Goal: Task Accomplishment & Management: Complete application form

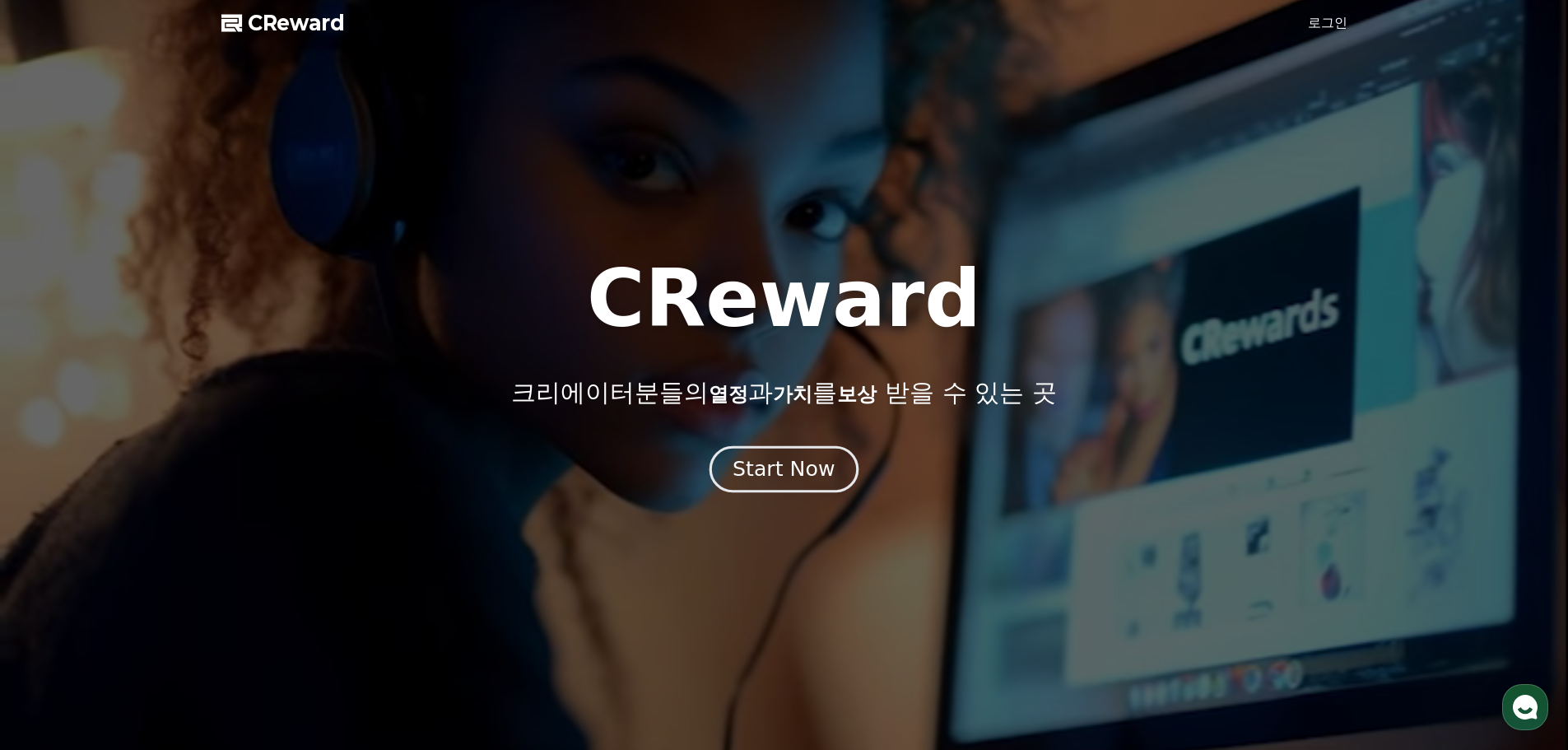
click at [793, 471] on div "Start Now" at bounding box center [784, 469] width 102 height 28
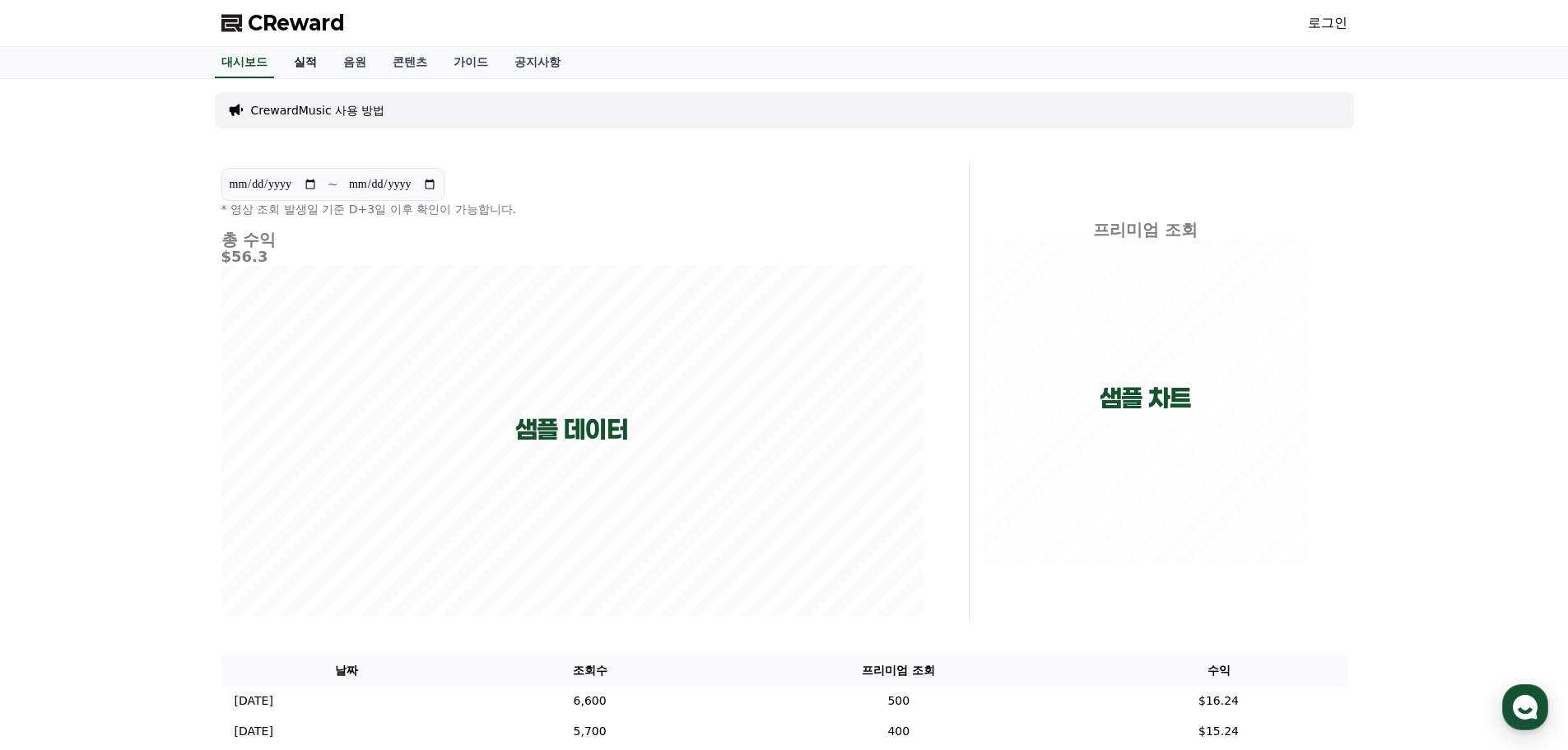
click at [298, 65] on link "실적" at bounding box center [306, 63] width 49 height 31
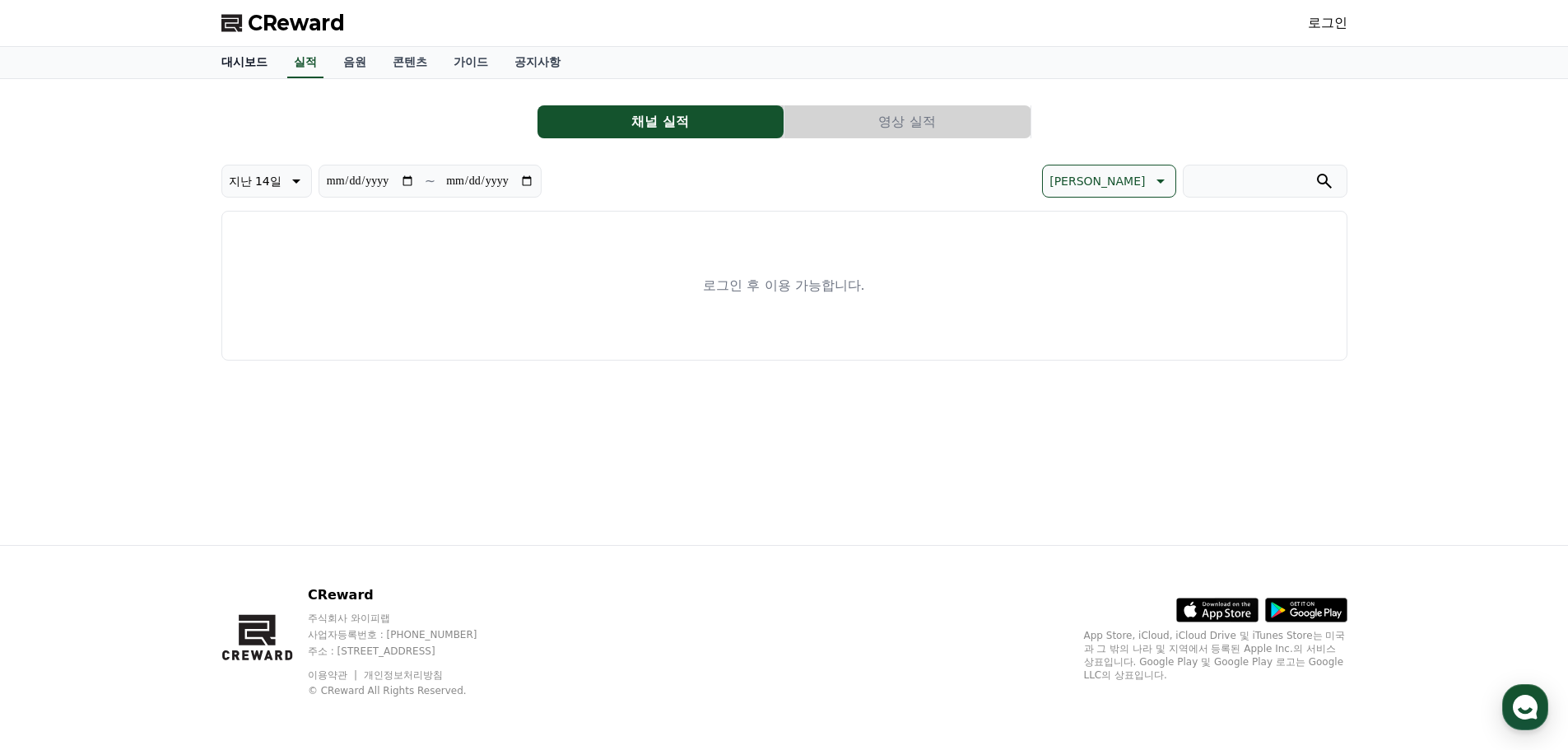
click at [246, 60] on link "대시보드" at bounding box center [245, 63] width 72 height 31
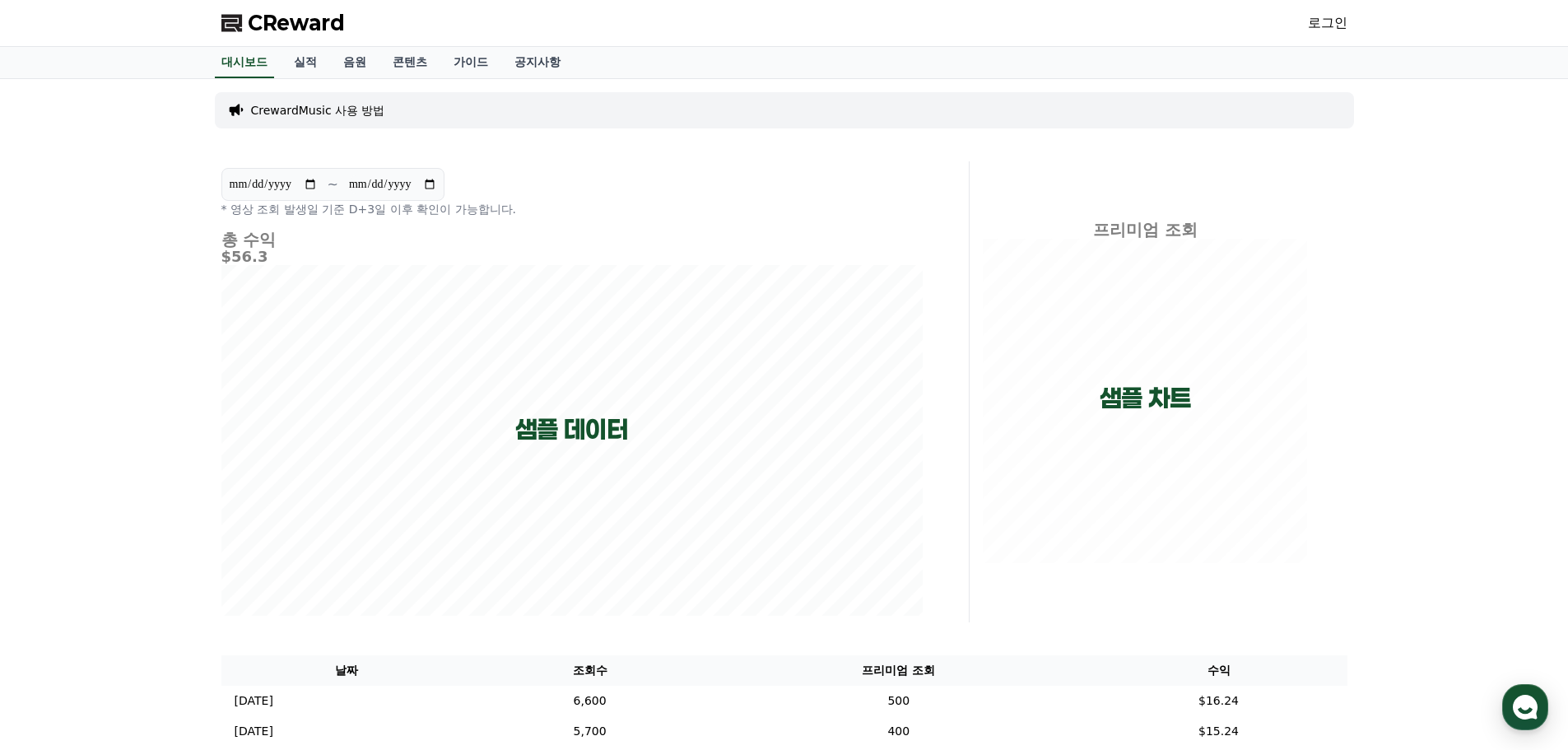
click at [285, 107] on p "CrewardMusic 사용 방법" at bounding box center [318, 110] width 134 height 16
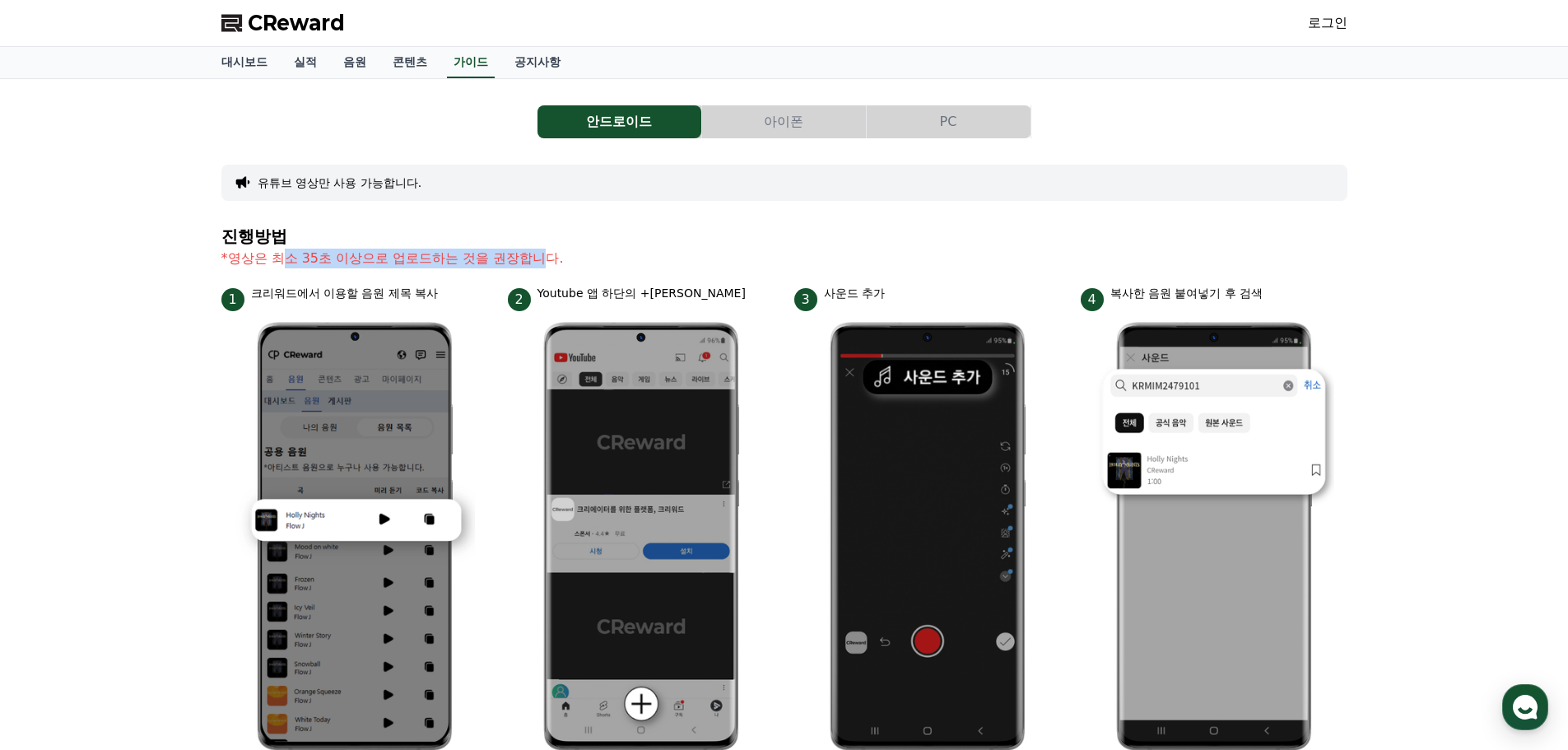
drag, startPoint x: 287, startPoint y: 256, endPoint x: 551, endPoint y: 252, distance: 264.0
click at [551, 252] on p "*영상은 최소 35초 이상으로 업로드하는 것을 권장합니다." at bounding box center [784, 259] width 1126 height 20
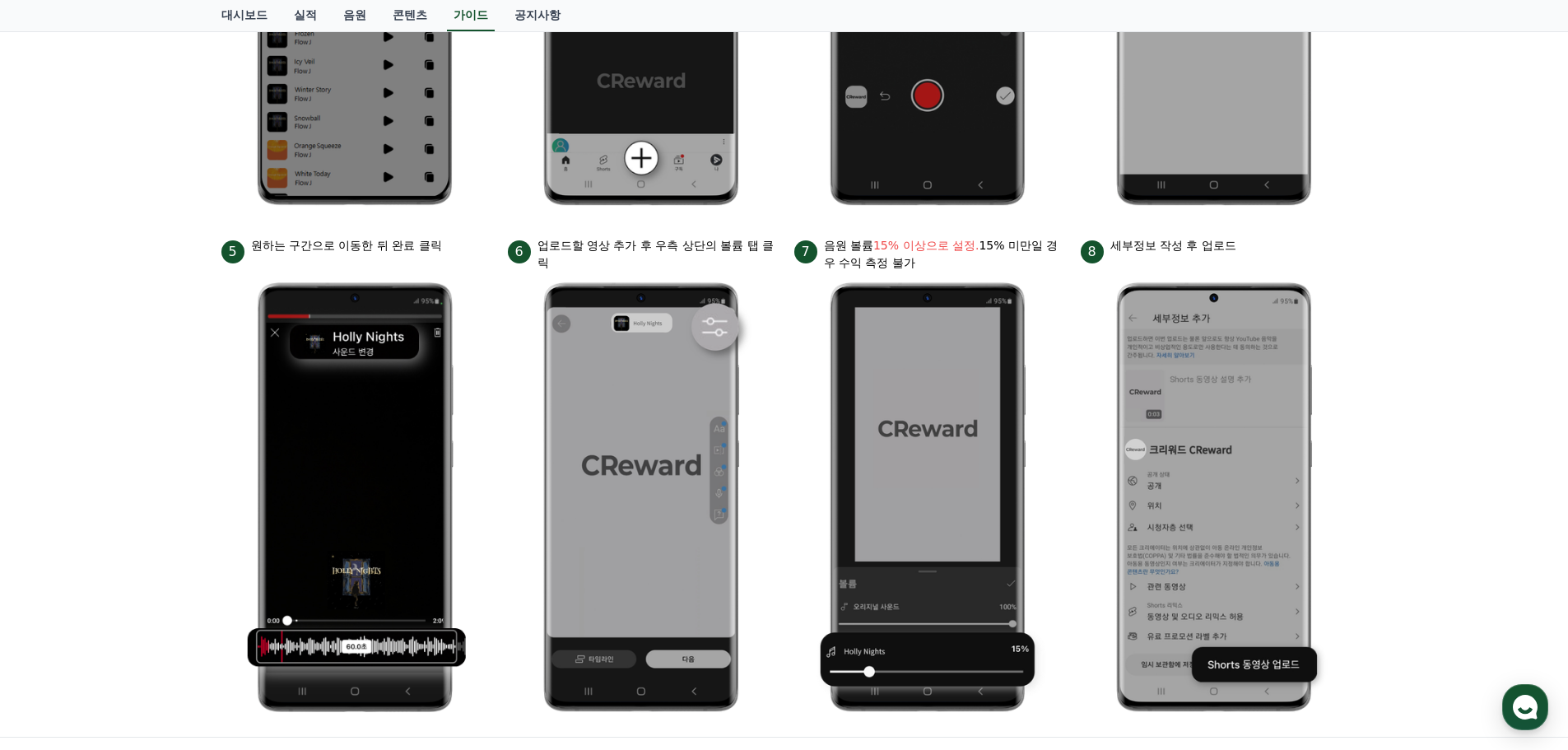
scroll to position [549, 0]
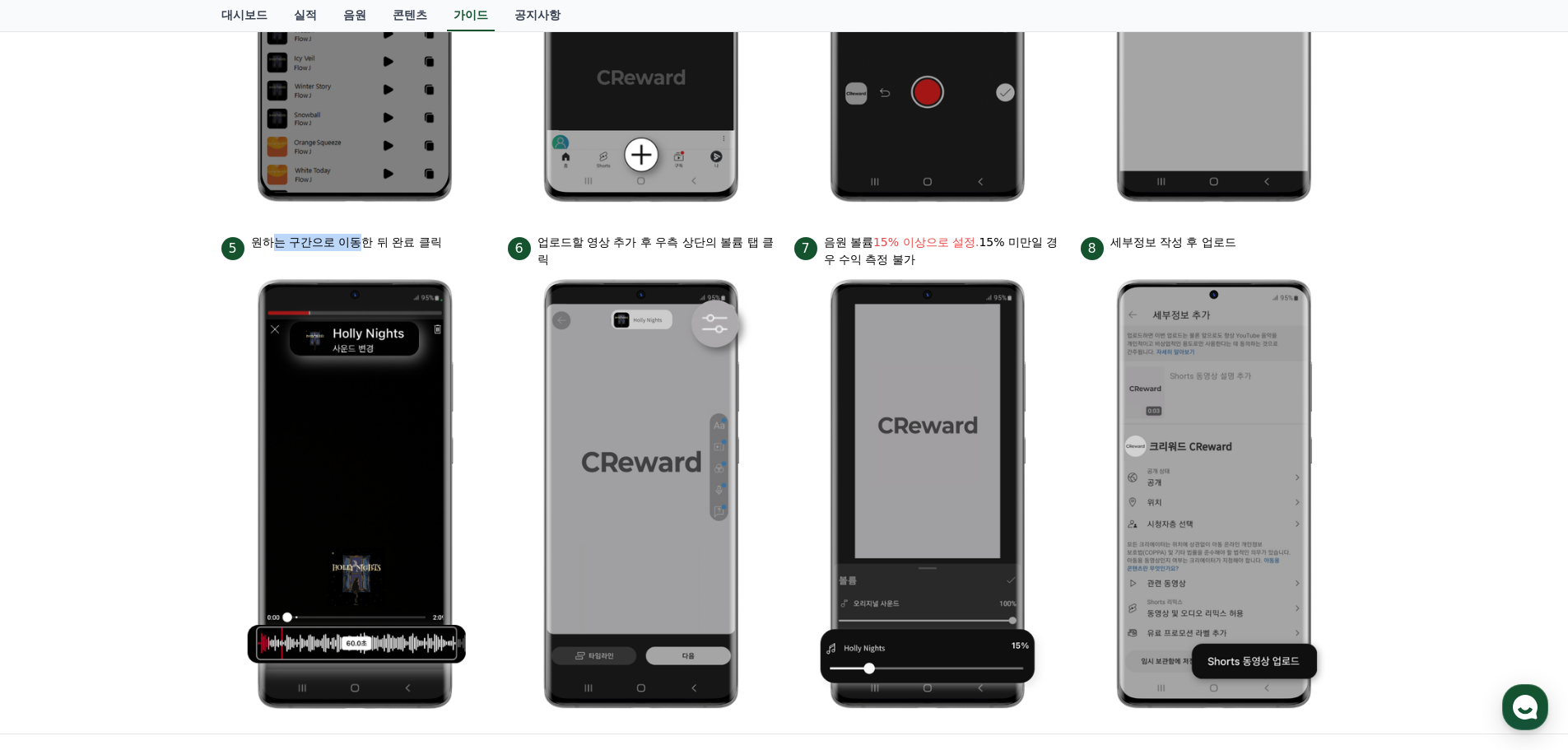
drag, startPoint x: 273, startPoint y: 245, endPoint x: 367, endPoint y: 253, distance: 94.3
click at [367, 253] on div "5 원하는 구간으로 이동한 뒤 완료 클릭" at bounding box center [355, 247] width 267 height 26
click at [371, 247] on p "원하는 구간으로 이동한 뒤 완료 클릭" at bounding box center [347, 242] width 191 height 17
drag, startPoint x: 371, startPoint y: 247, endPoint x: 410, endPoint y: 253, distance: 39.5
click at [400, 248] on p "원하는 구간으로 이동한 뒤 완료 클릭" at bounding box center [347, 242] width 191 height 17
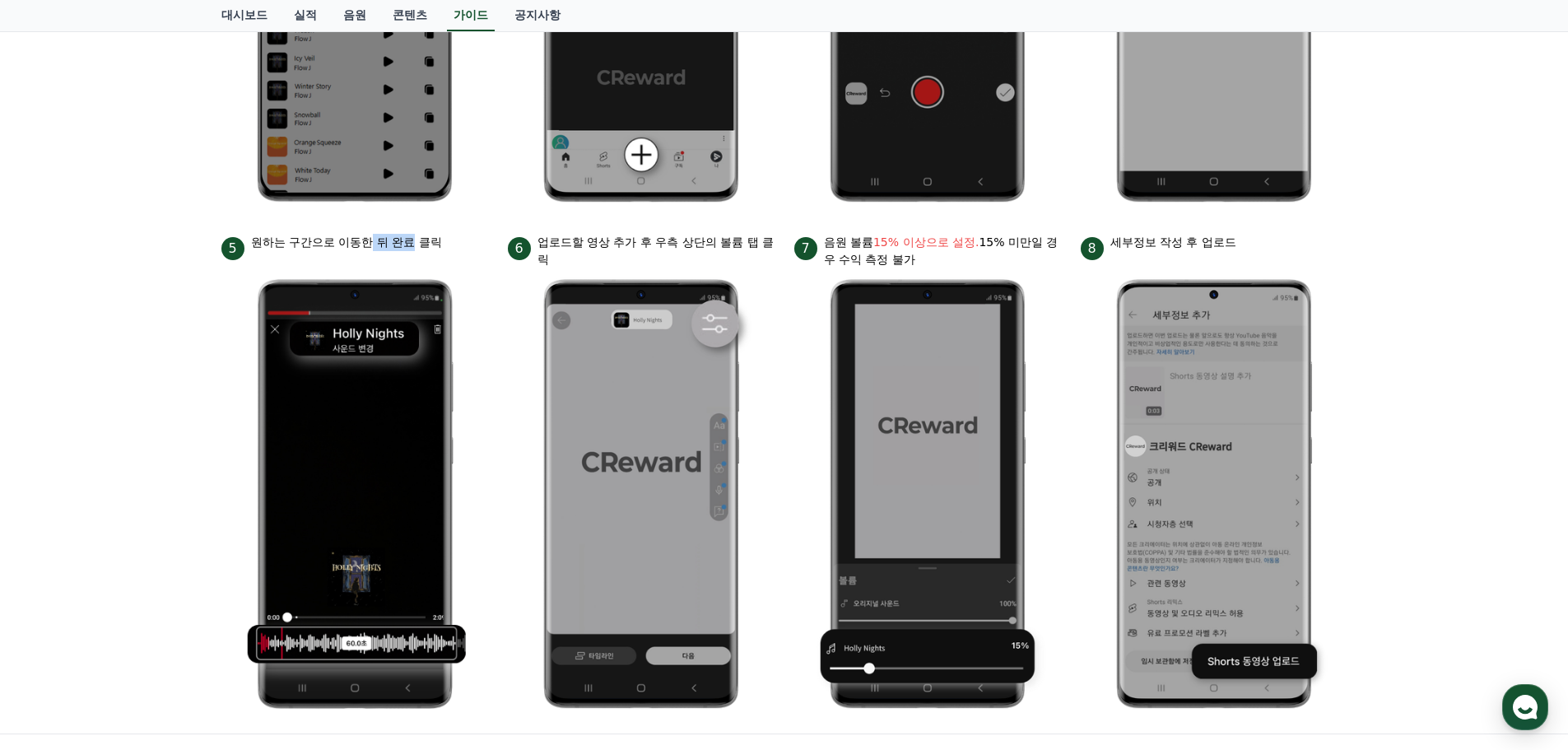
click at [411, 253] on div "5 원하는 구간으로 이동한 뒤 완료 클릭" at bounding box center [355, 247] width 267 height 26
drag, startPoint x: 547, startPoint y: 242, endPoint x: 572, endPoint y: 252, distance: 26.9
click at [572, 252] on p "업로드할 영상 추가 후 우측 상단의 볼륨 탭 클릭" at bounding box center [656, 251] width 237 height 35
drag, startPoint x: 833, startPoint y: 239, endPoint x: 1022, endPoint y: 264, distance: 190.6
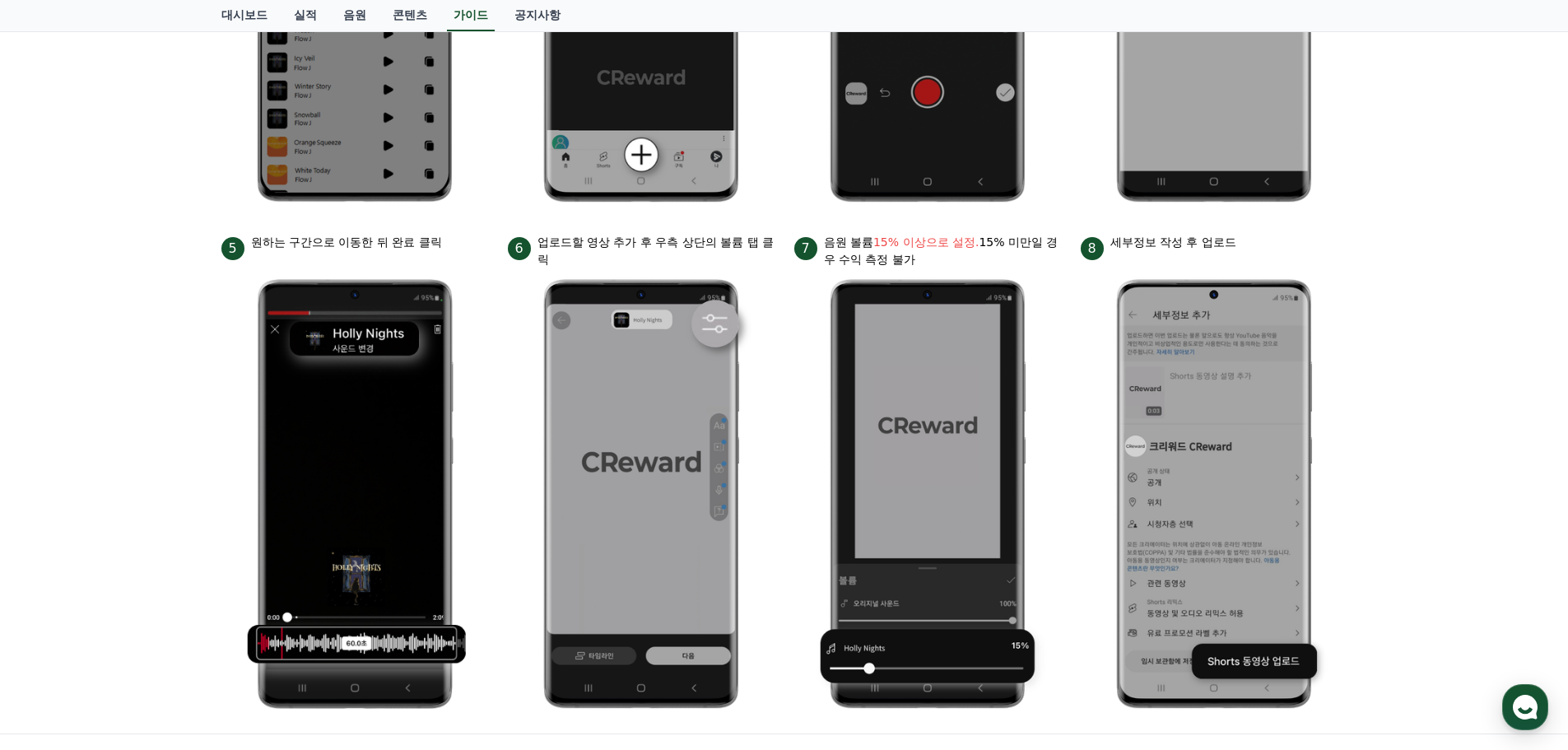
click at [1022, 264] on p "음원 볼륨 15% 이상으로 설정. 15% 미만일 경우 수익 측정 불가" at bounding box center [942, 251] width 237 height 35
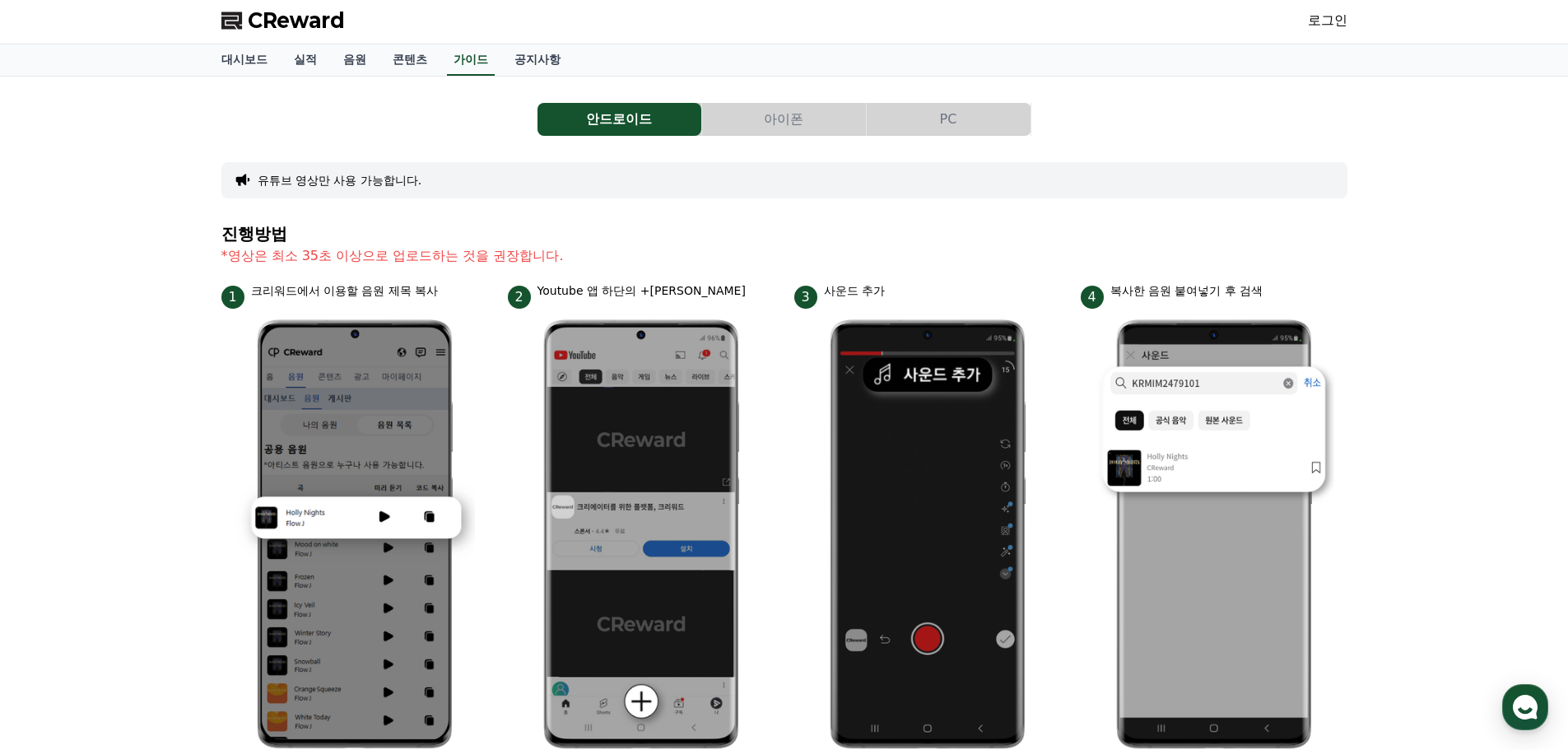
scroll to position [0, 0]
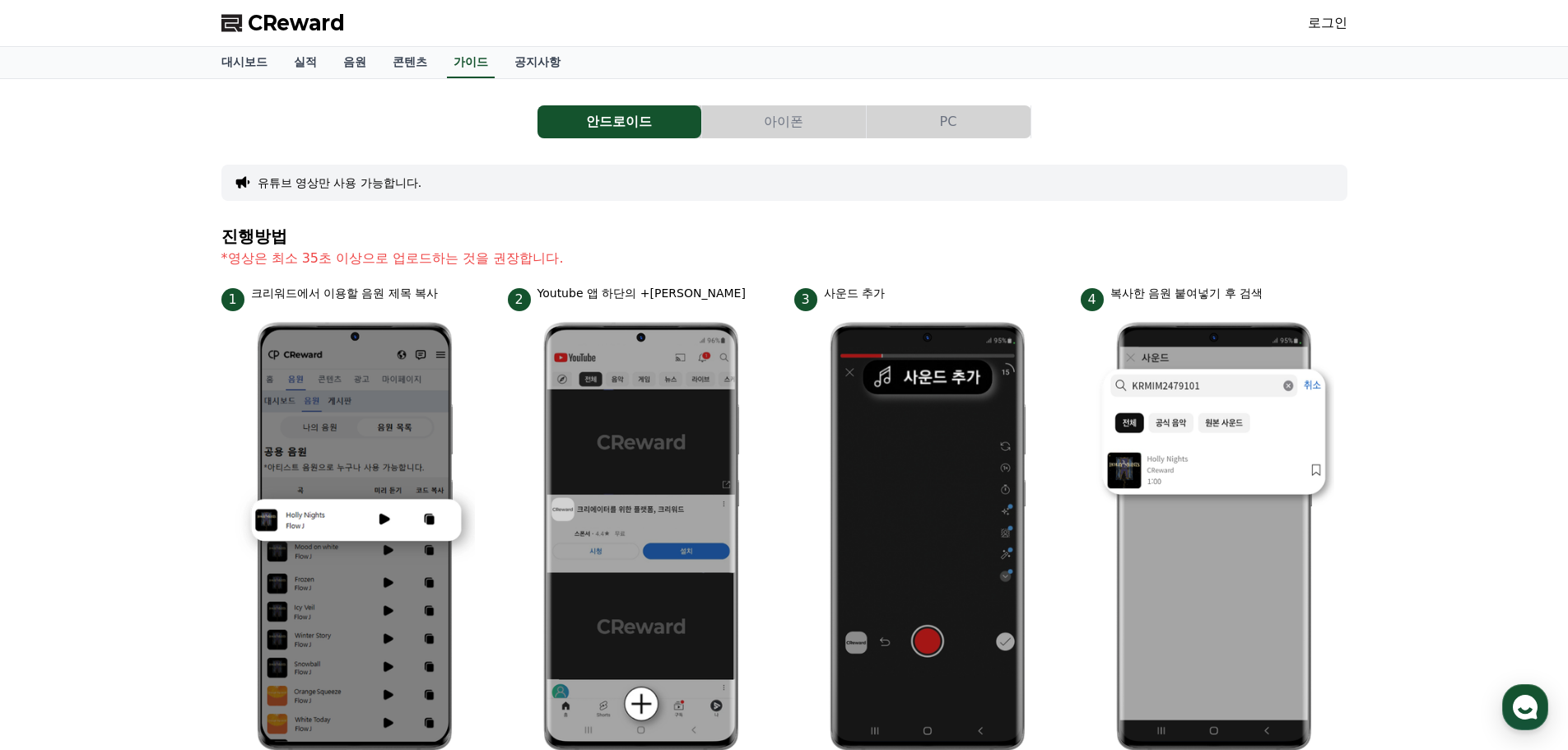
click at [913, 106] on button "PC" at bounding box center [948, 122] width 164 height 33
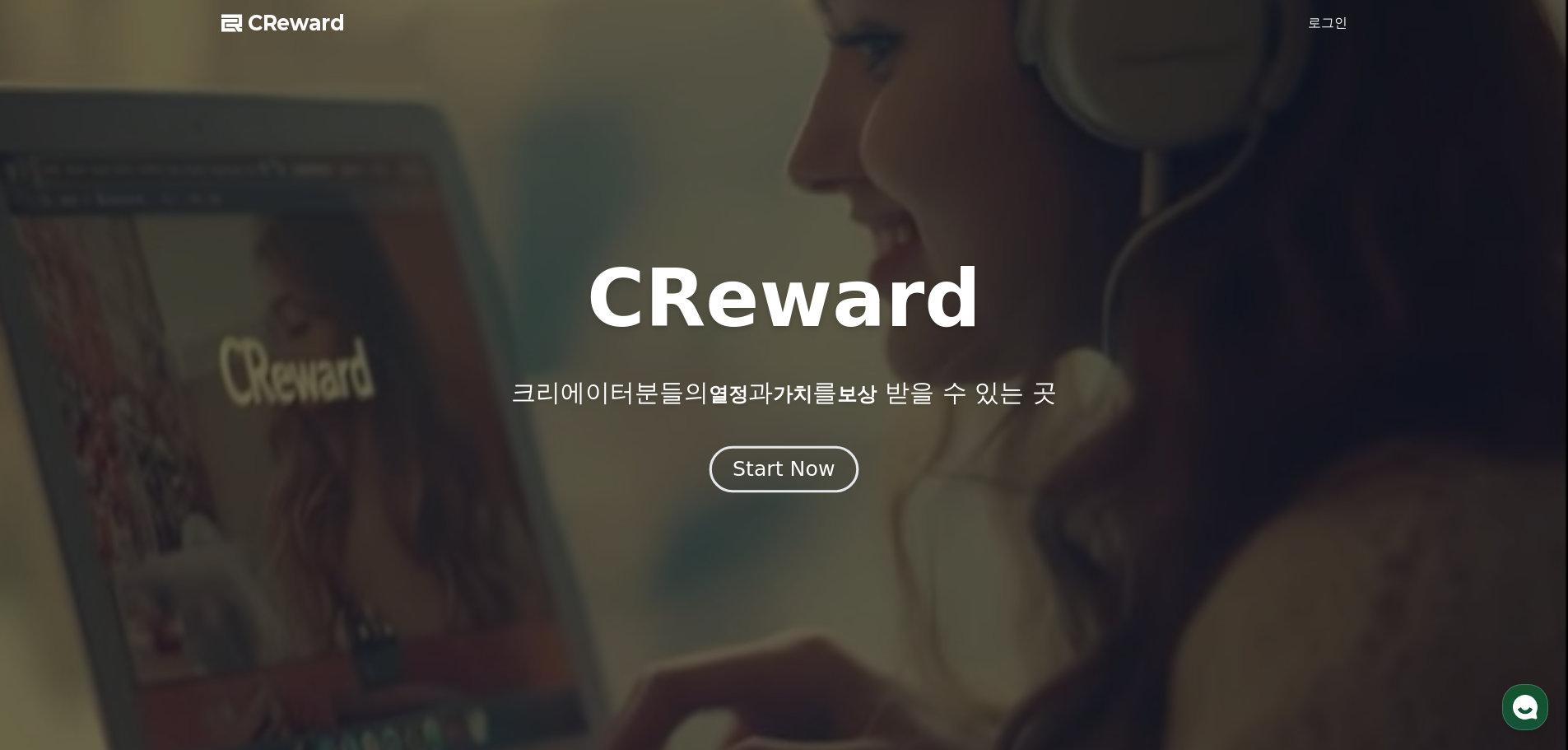
click at [775, 456] on div "Start Now" at bounding box center [784, 469] width 102 height 28
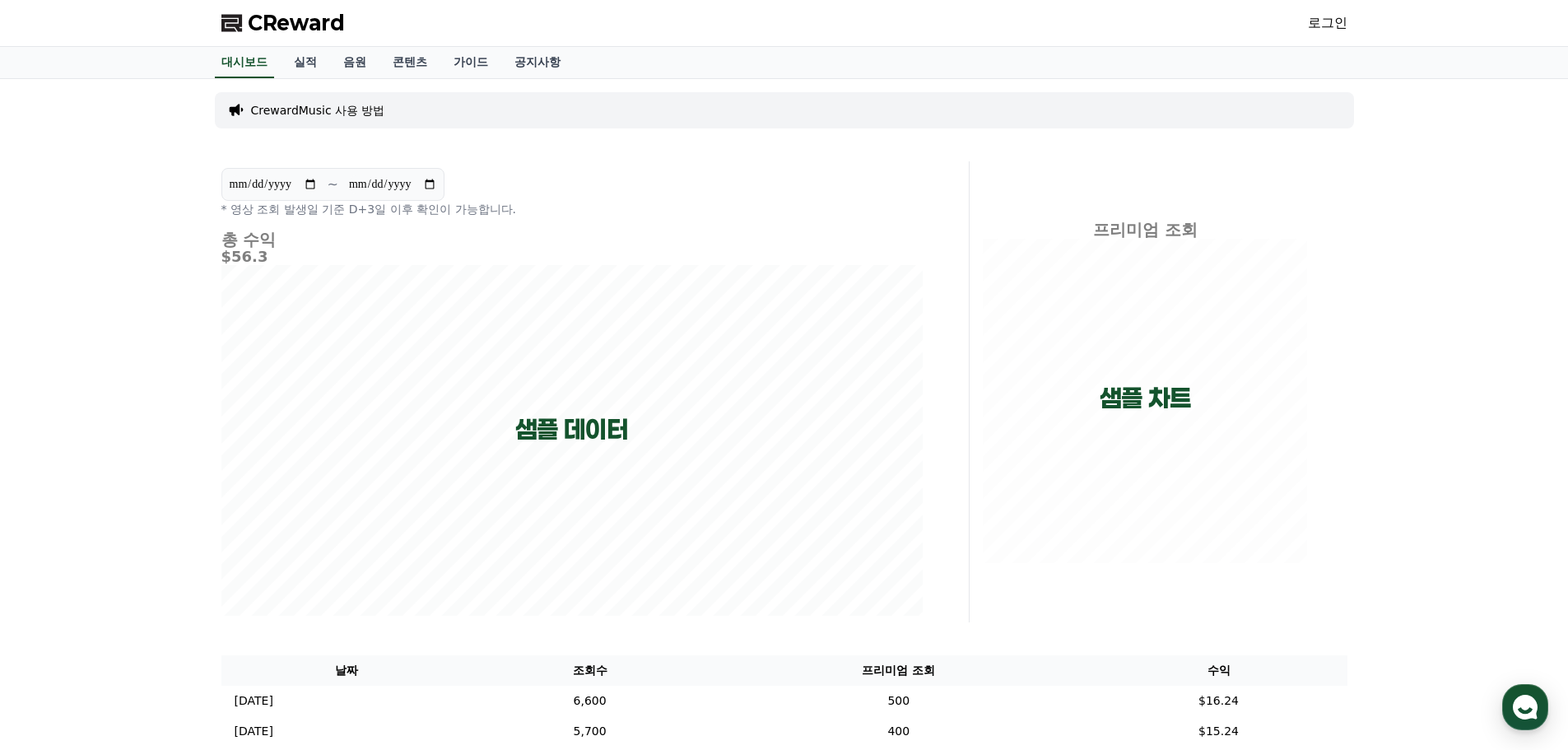
click at [1329, 28] on link "로그인" at bounding box center [1328, 23] width 40 height 20
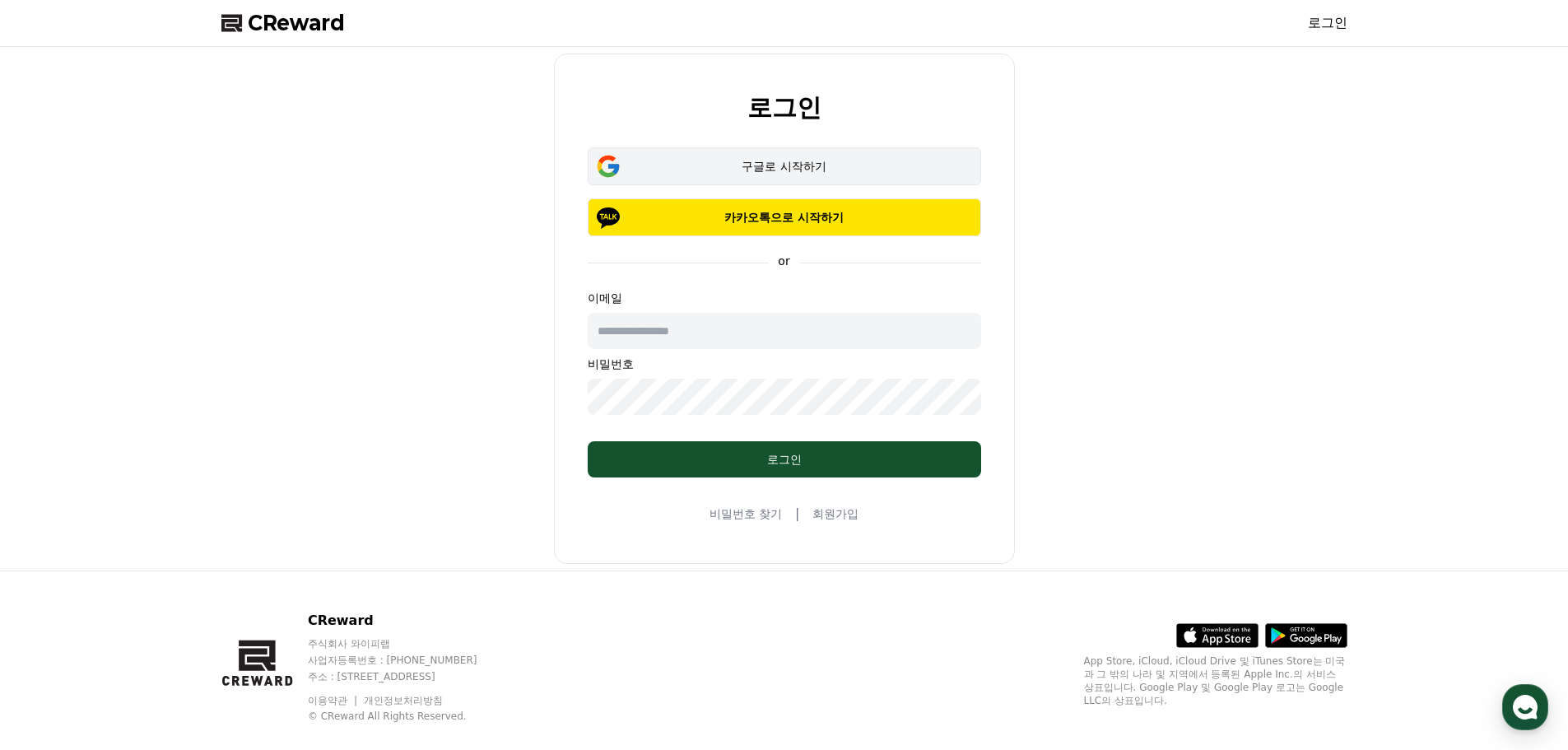
click at [778, 173] on div "구글로 시작하기" at bounding box center [785, 166] width 346 height 16
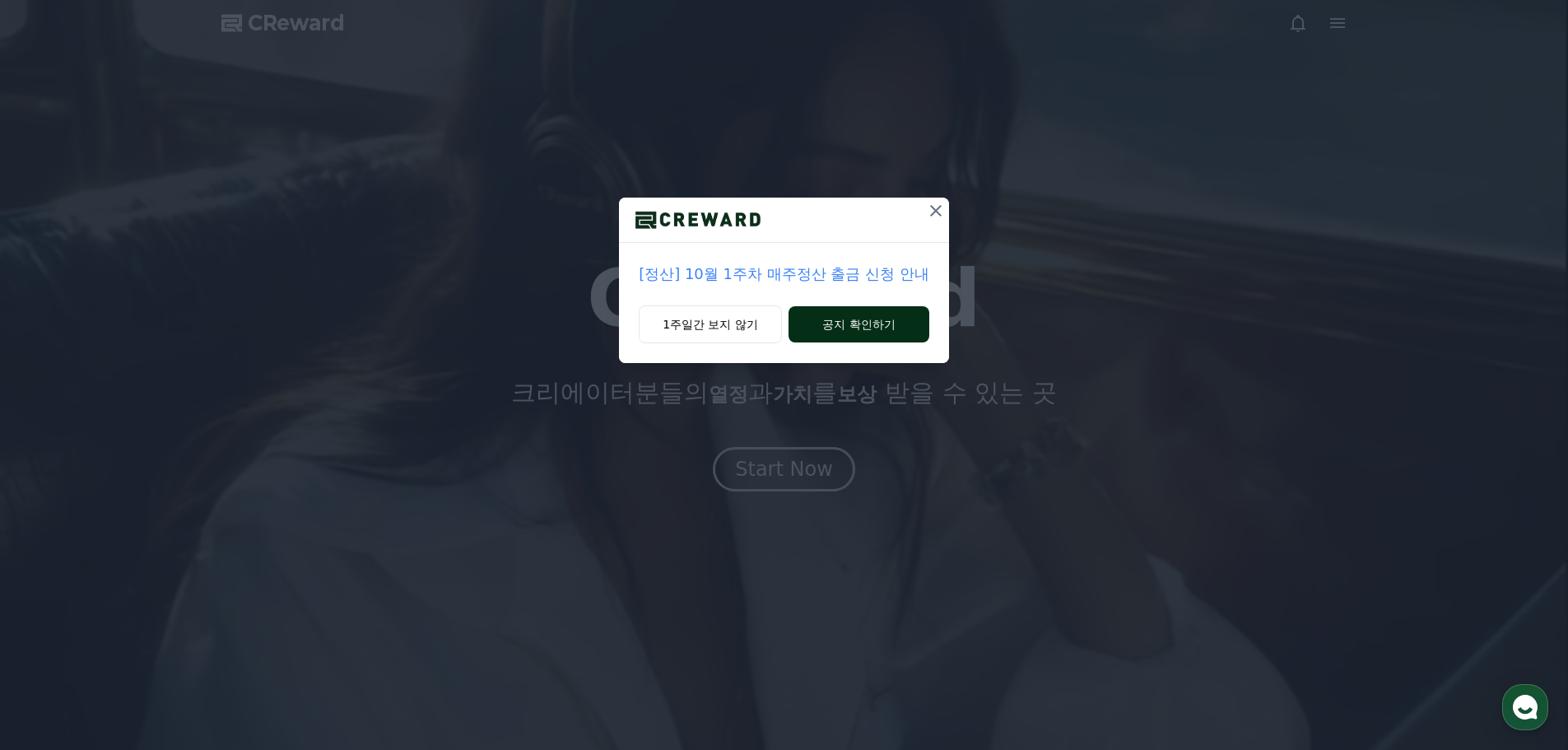
click at [801, 321] on button "공지 확인하기" at bounding box center [858, 324] width 141 height 36
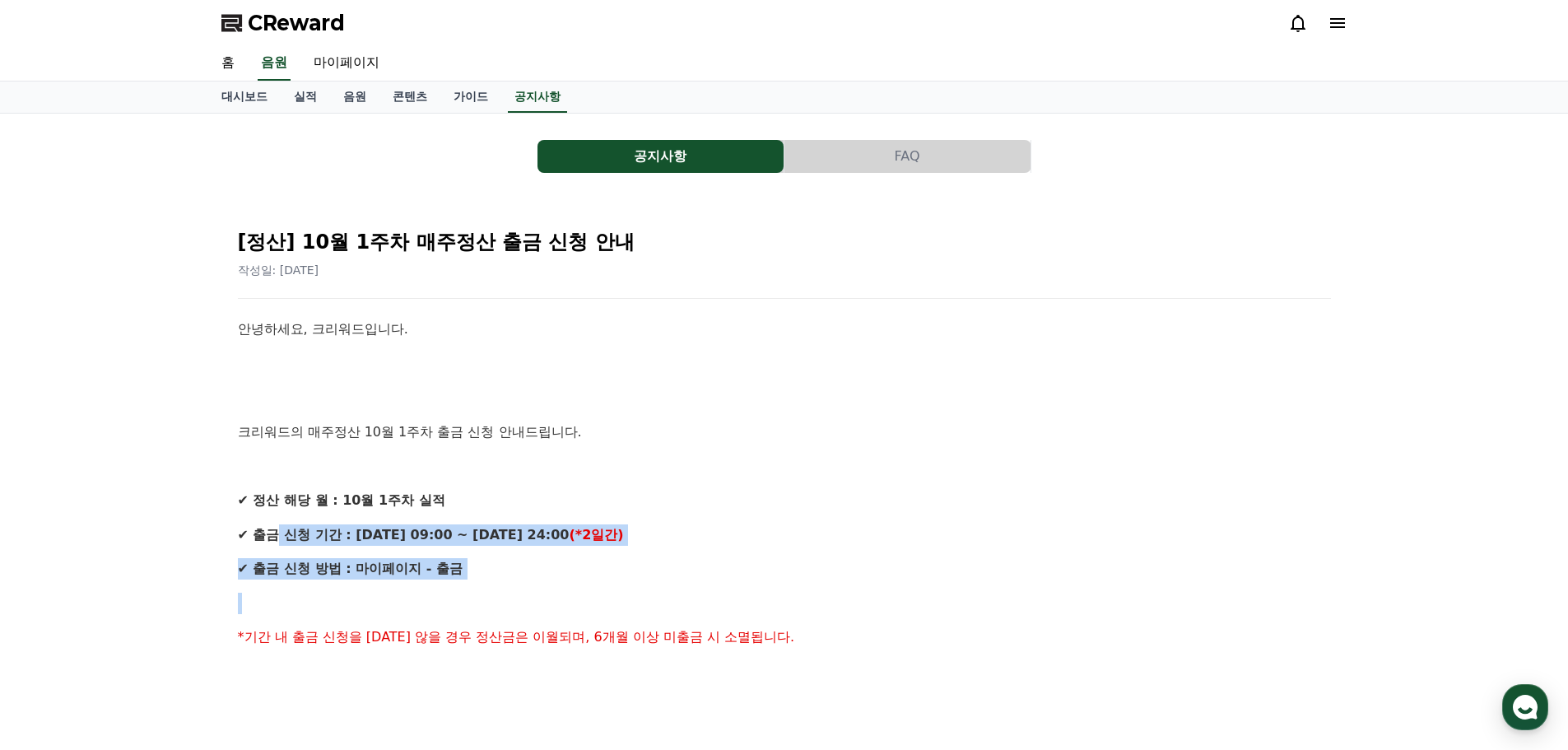
drag, startPoint x: 282, startPoint y: 533, endPoint x: 649, endPoint y: 582, distance: 370.3
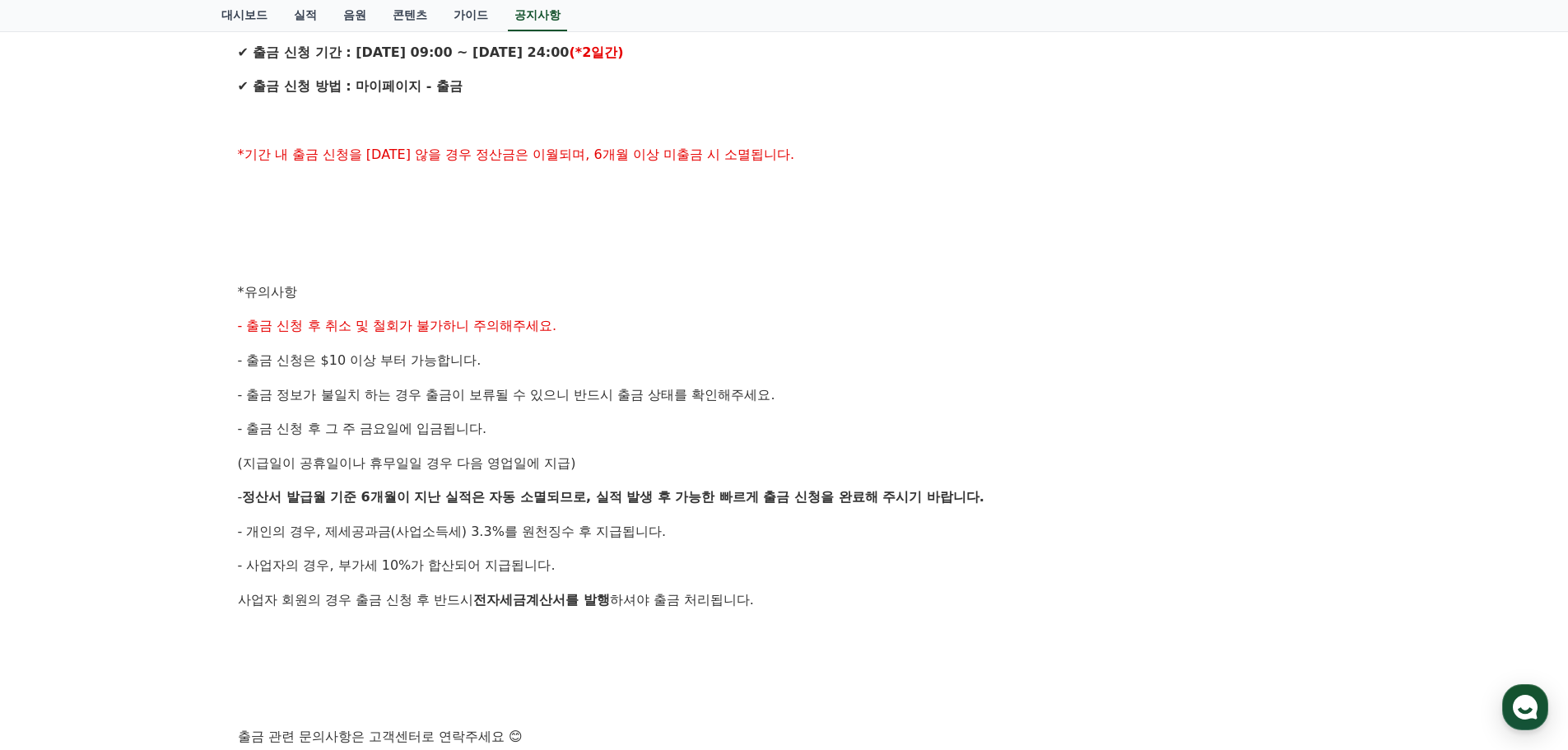
scroll to position [549, 0]
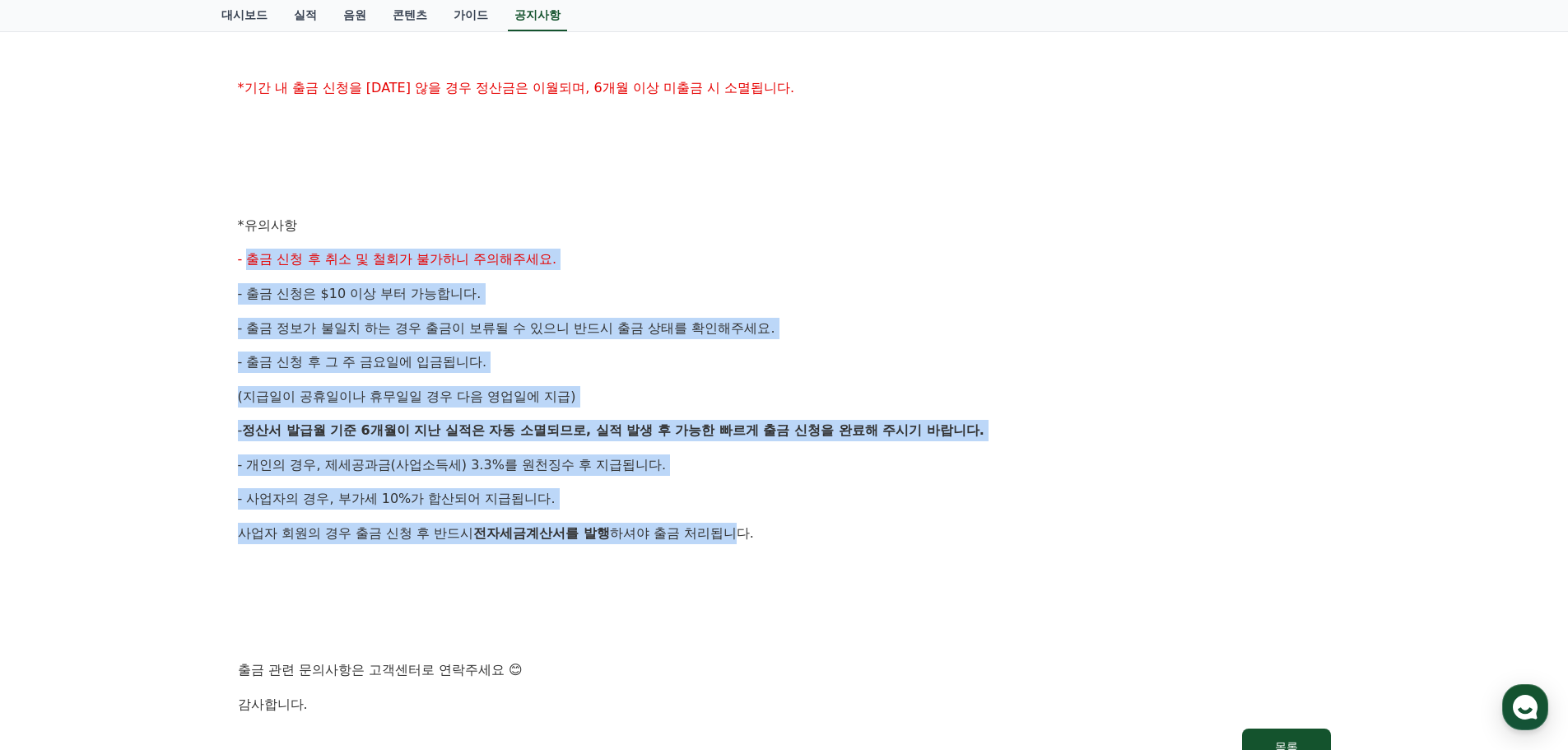
drag, startPoint x: 249, startPoint y: 264, endPoint x: 747, endPoint y: 537, distance: 567.9
click at [747, 537] on div "안녕하세요, 크리워드입니다. 크리워드의 매주정산 10월 1주차 출금 신청 안내드립니다. ✔ 정산 해당 월 : 10월 1주차 실적 ✔ 출금 신청…" at bounding box center [784, 242] width 1093 height 945
click at [505, 510] on div "안녕하세요, 크리워드입니다. 크리워드의 매주정산 10월 1주차 출금 신청 안내드립니다. ✔ 정산 해당 월 : 10월 1주차 실적 ✔ 출금 신청…" at bounding box center [784, 242] width 1093 height 945
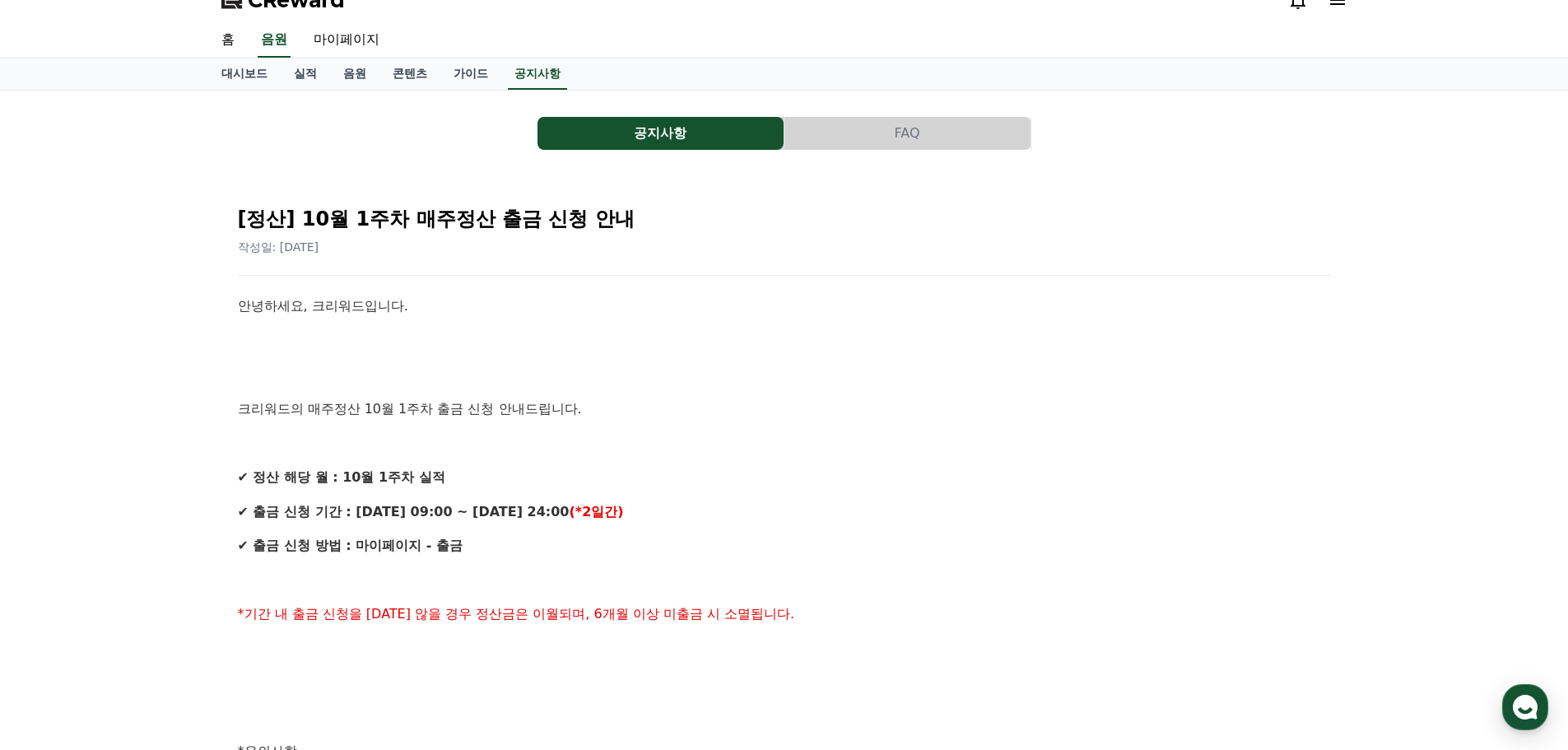
scroll to position [0, 0]
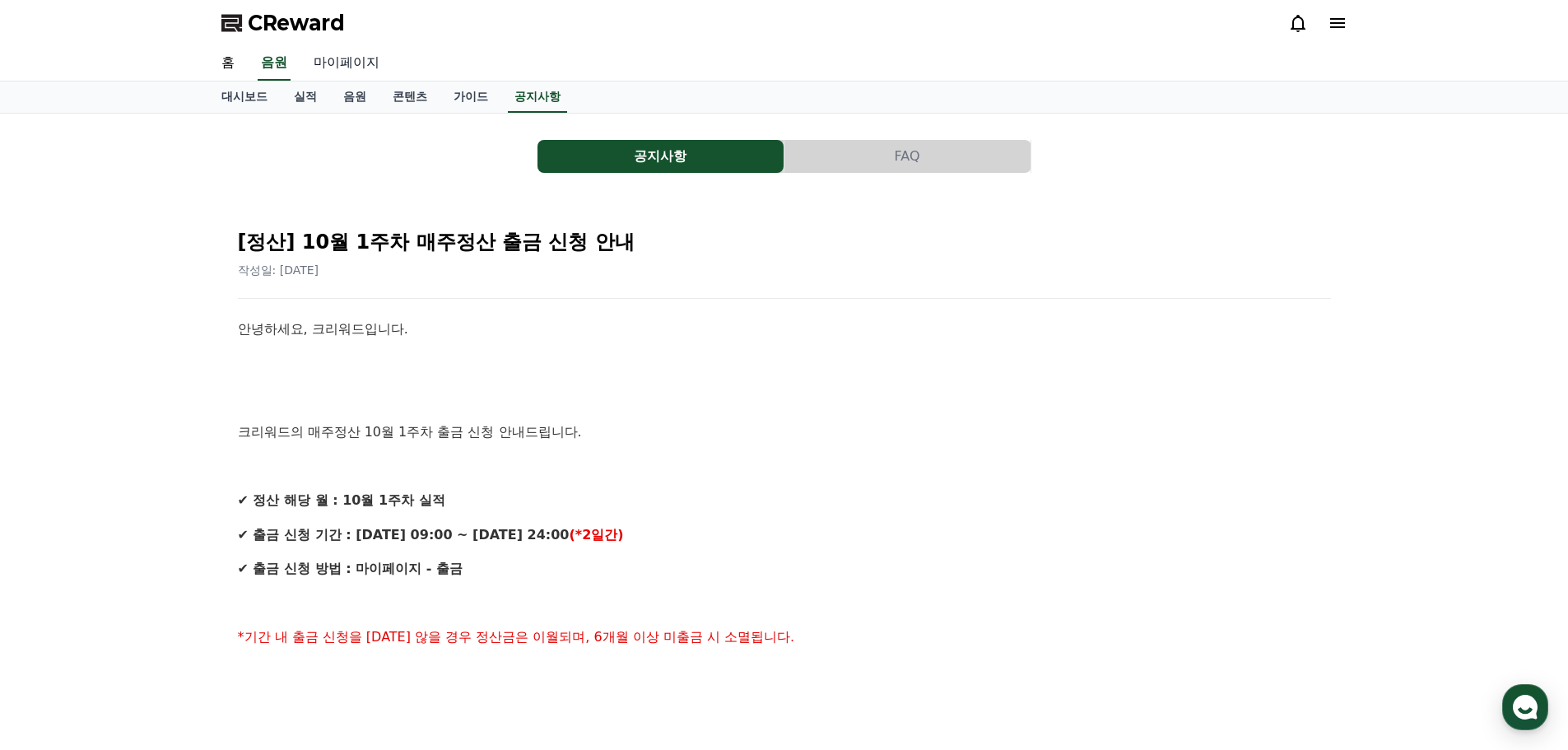
click at [329, 59] on link "마이페이지" at bounding box center [347, 63] width 92 height 35
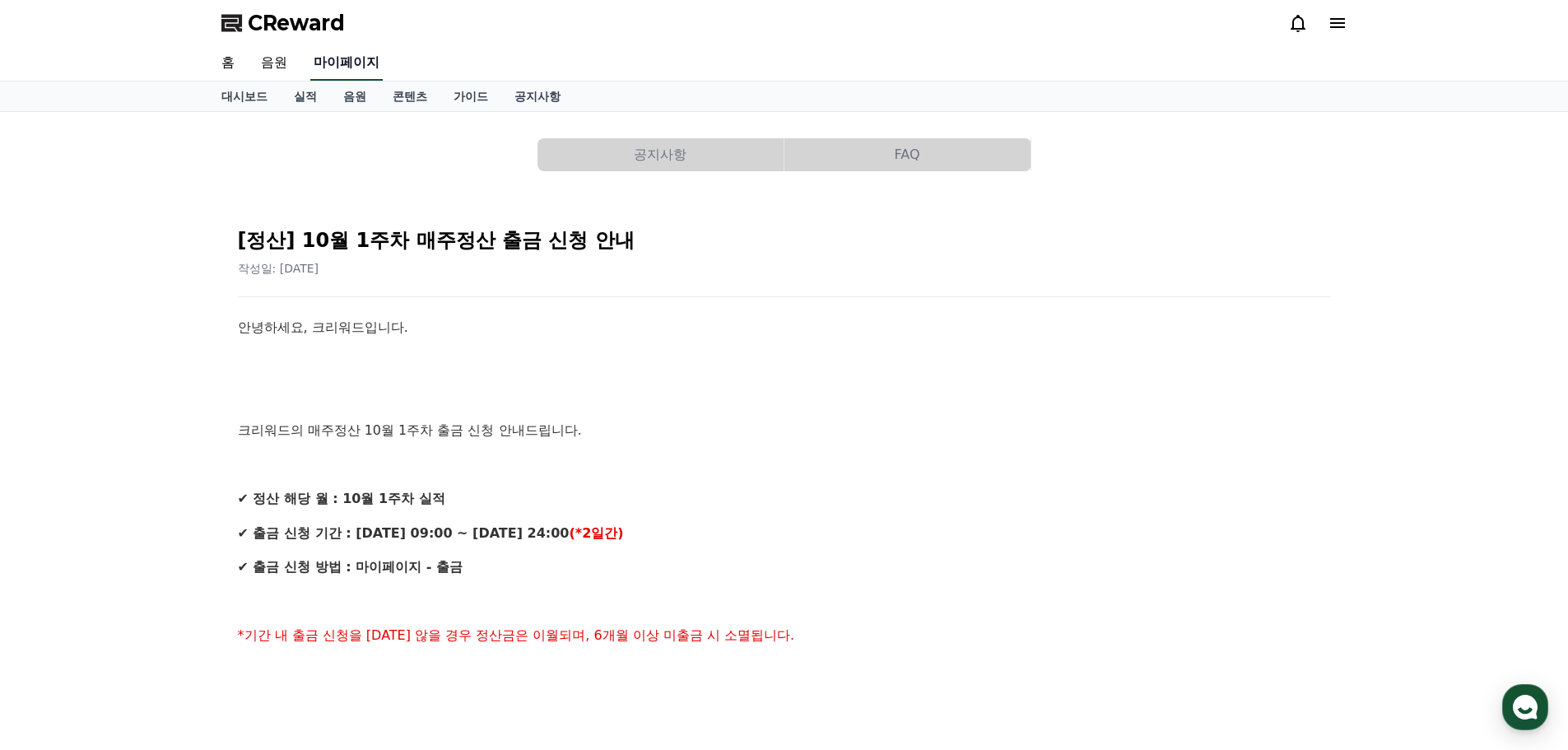
select select "**********"
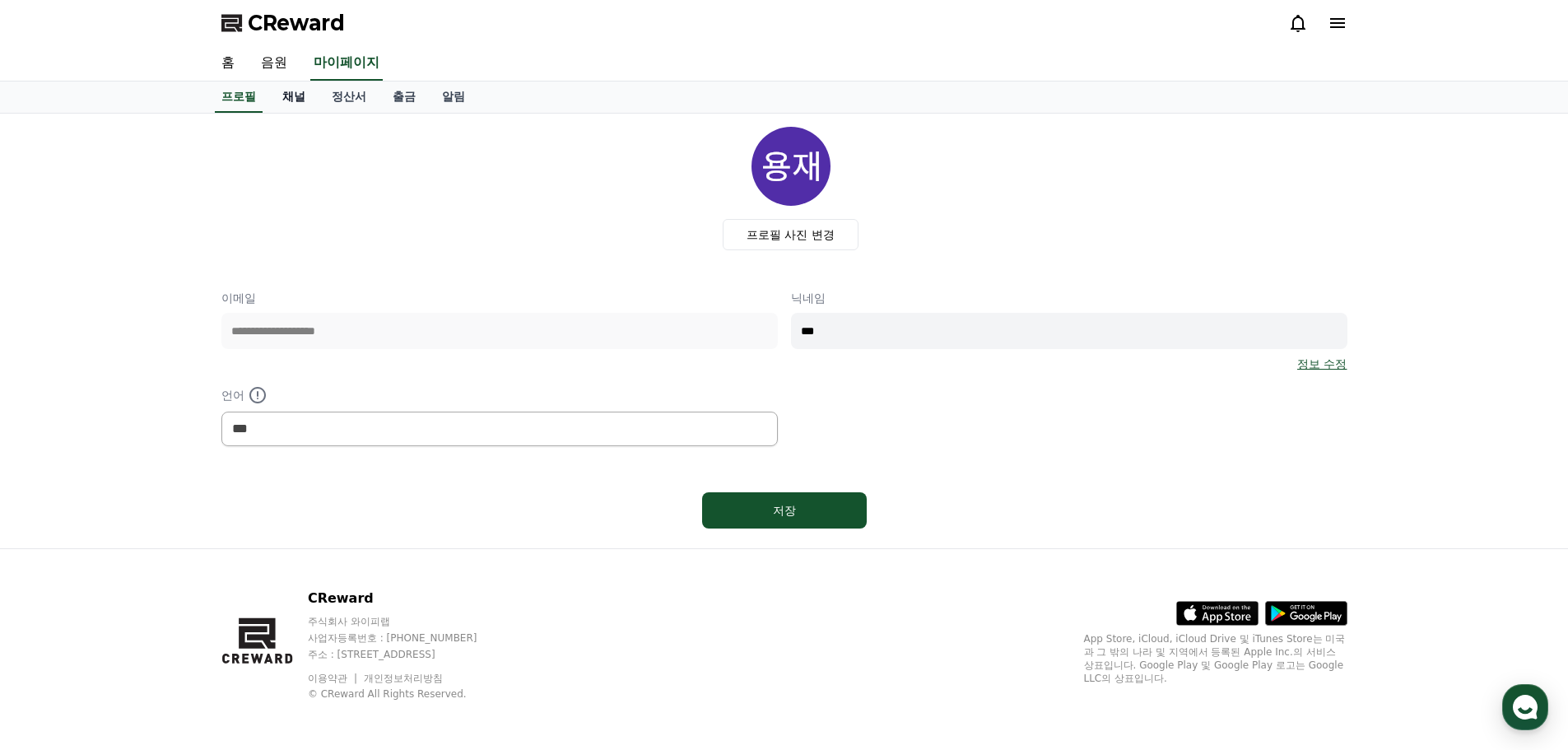
click at [287, 97] on link "채널" at bounding box center [294, 97] width 49 height 31
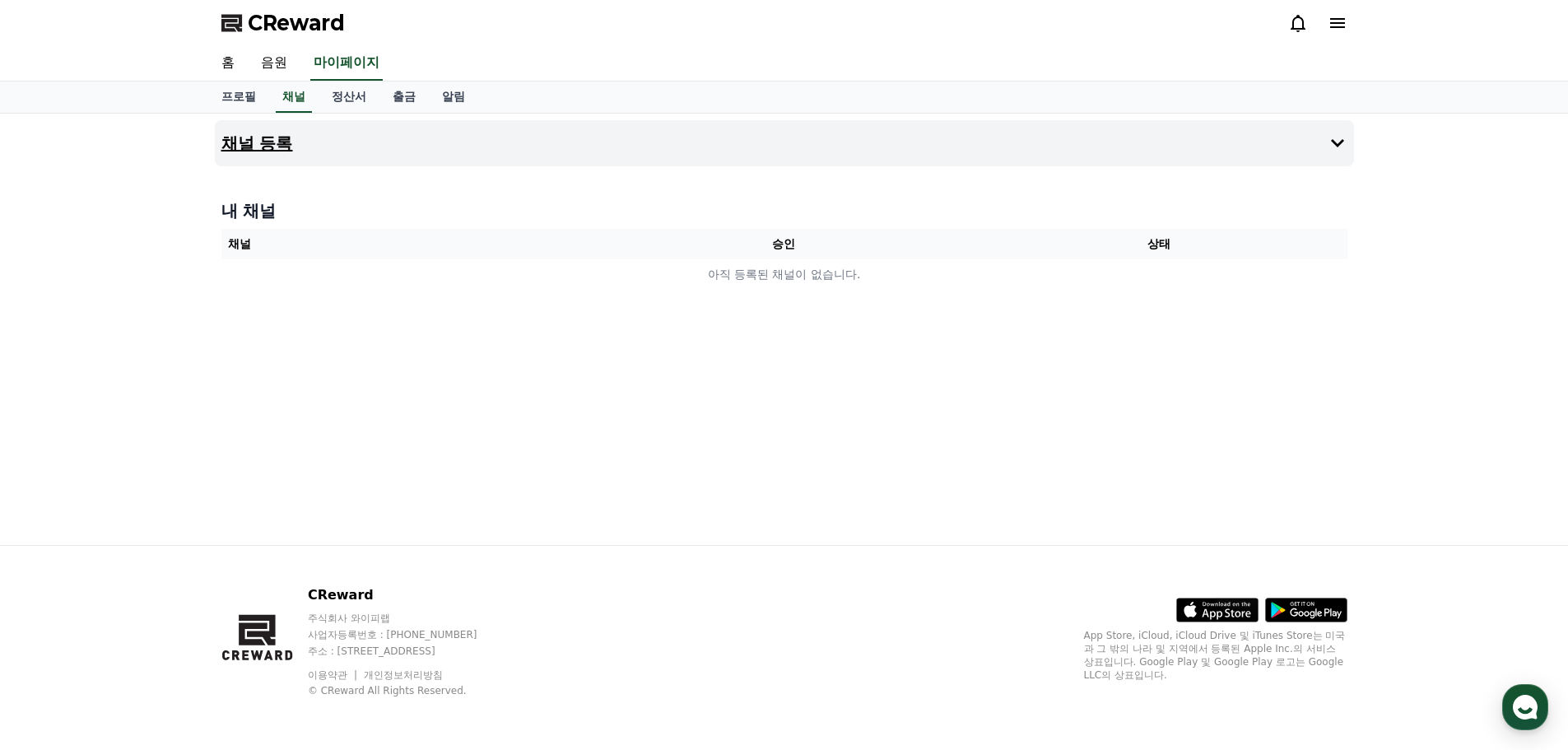
click at [289, 147] on h4 "채널 등록" at bounding box center [257, 143] width 72 height 18
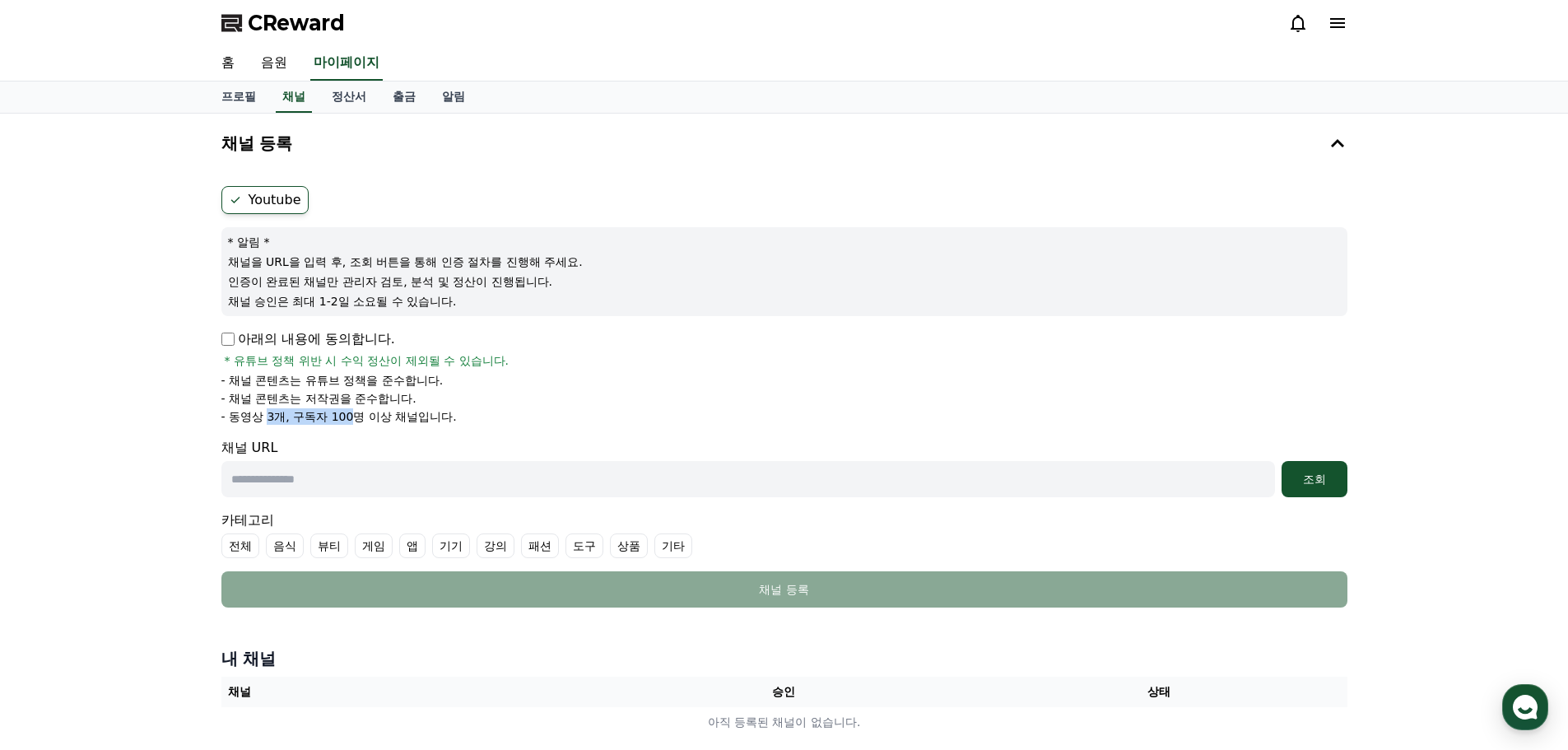
drag, startPoint x: 267, startPoint y: 418, endPoint x: 349, endPoint y: 417, distance: 82.0
click at [349, 417] on p "- 동영상 3개, 구독자 100명 이상 채널입니다." at bounding box center [339, 417] width 236 height 16
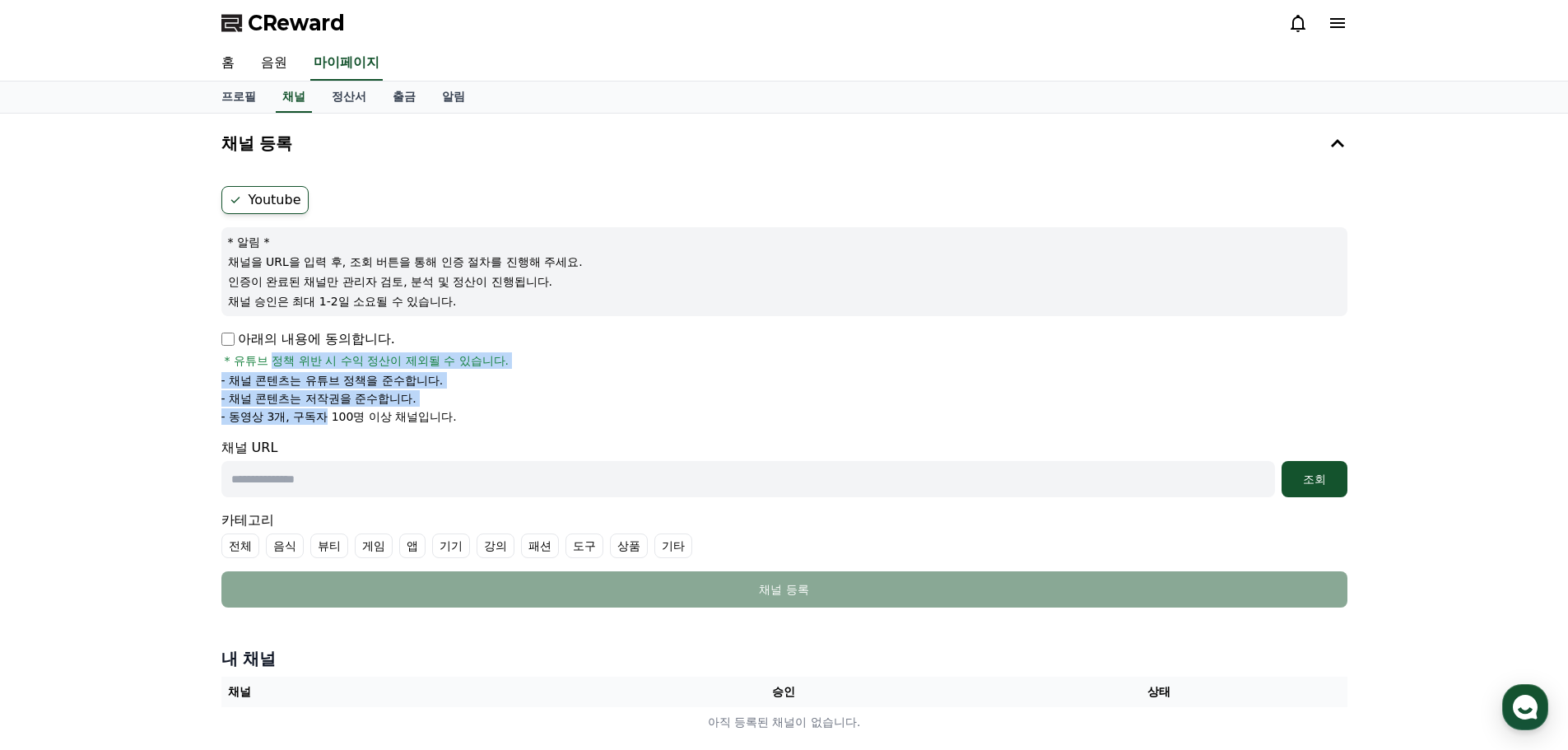
drag, startPoint x: 274, startPoint y: 360, endPoint x: 328, endPoint y: 422, distance: 82.2
click at [327, 420] on div "아래의 내용에 동의합니다. * 유튜브 정책 위반 시 수익 정산이 제외될 수 있습니다. - 채널 콘텐츠는 유튜브 정책을 준수합니다. - 채널 콘…" at bounding box center [784, 377] width 1126 height 95
click at [328, 422] on p "- 동영상 3개, 구독자 100명 이상 채널입니다." at bounding box center [339, 417] width 236 height 16
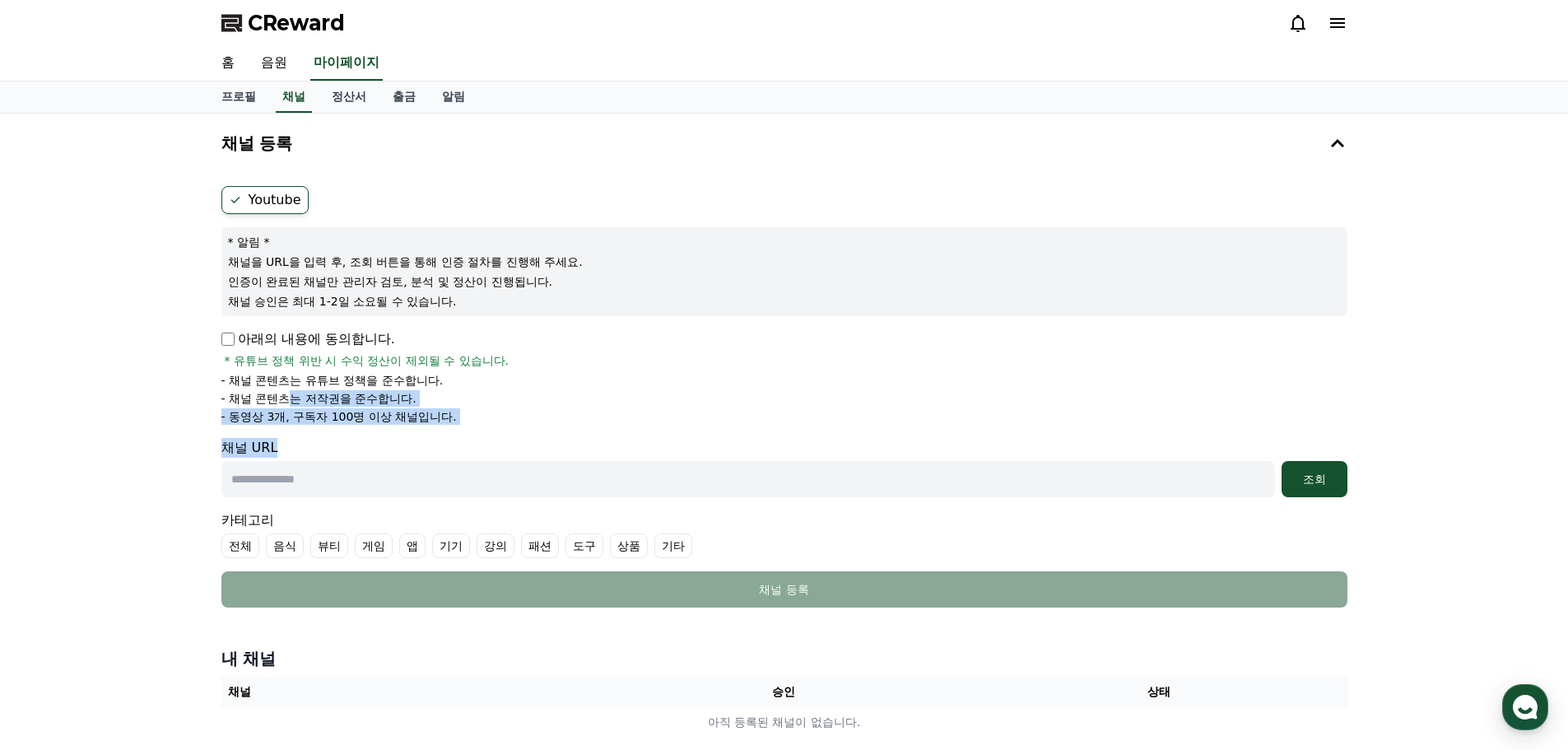
drag, startPoint x: 287, startPoint y: 398, endPoint x: 364, endPoint y: 432, distance: 84.2
click at [364, 432] on form "Youtube * 알림 * 채널을 URL을 입력 후, 조회 버튼을 통해 인증 절차를 진행해 주세요. 인증이 완료된 채널만 관리자 검토, 분석 …" at bounding box center [784, 397] width 1126 height 422
click at [351, 420] on p "- 동영상 3개, 구독자 100명 이상 채널입니다." at bounding box center [339, 417] width 236 height 16
click at [389, 488] on input "text" at bounding box center [748, 479] width 1053 height 36
paste input "**********"
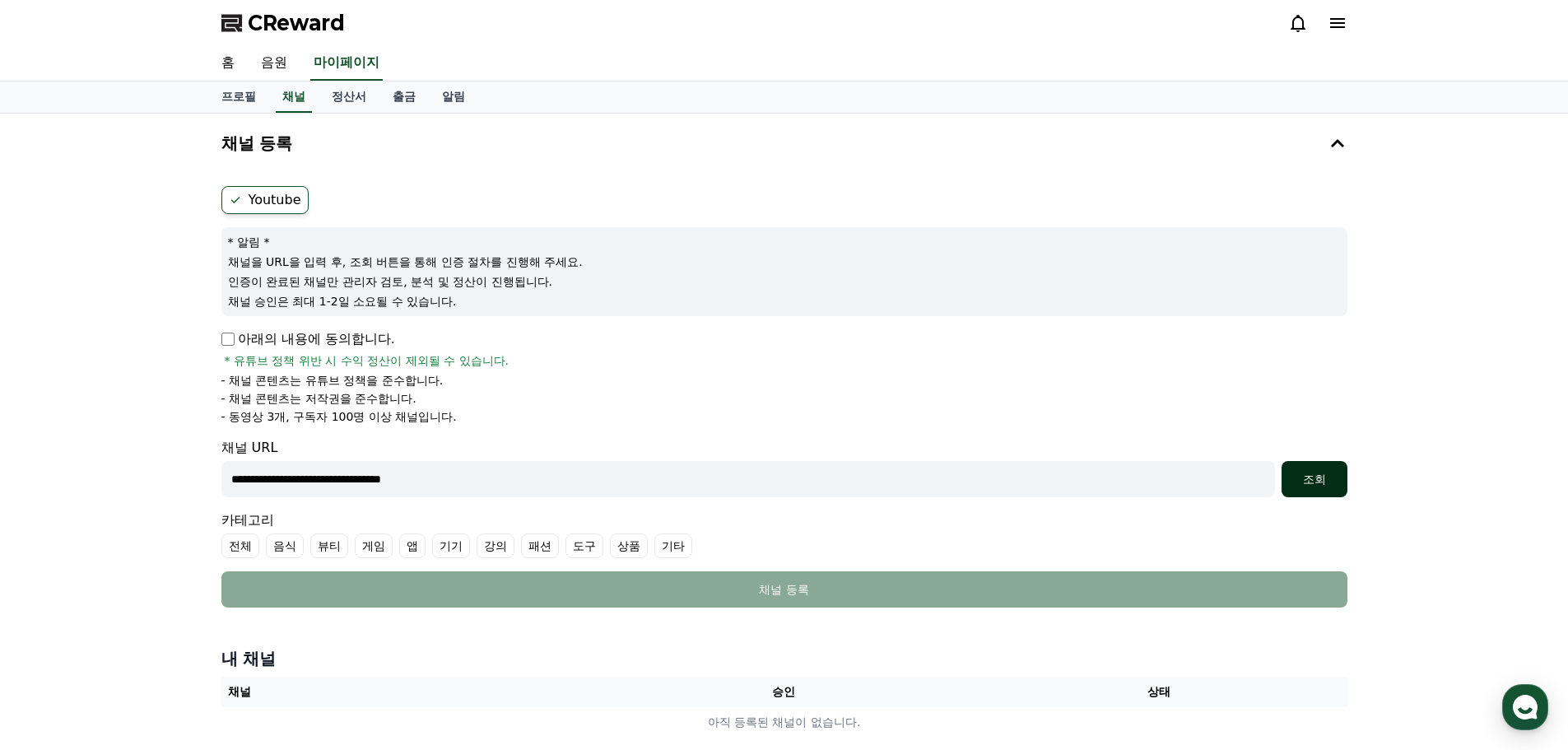
type input "**********"
click at [1332, 477] on div "조회" at bounding box center [1314, 479] width 53 height 16
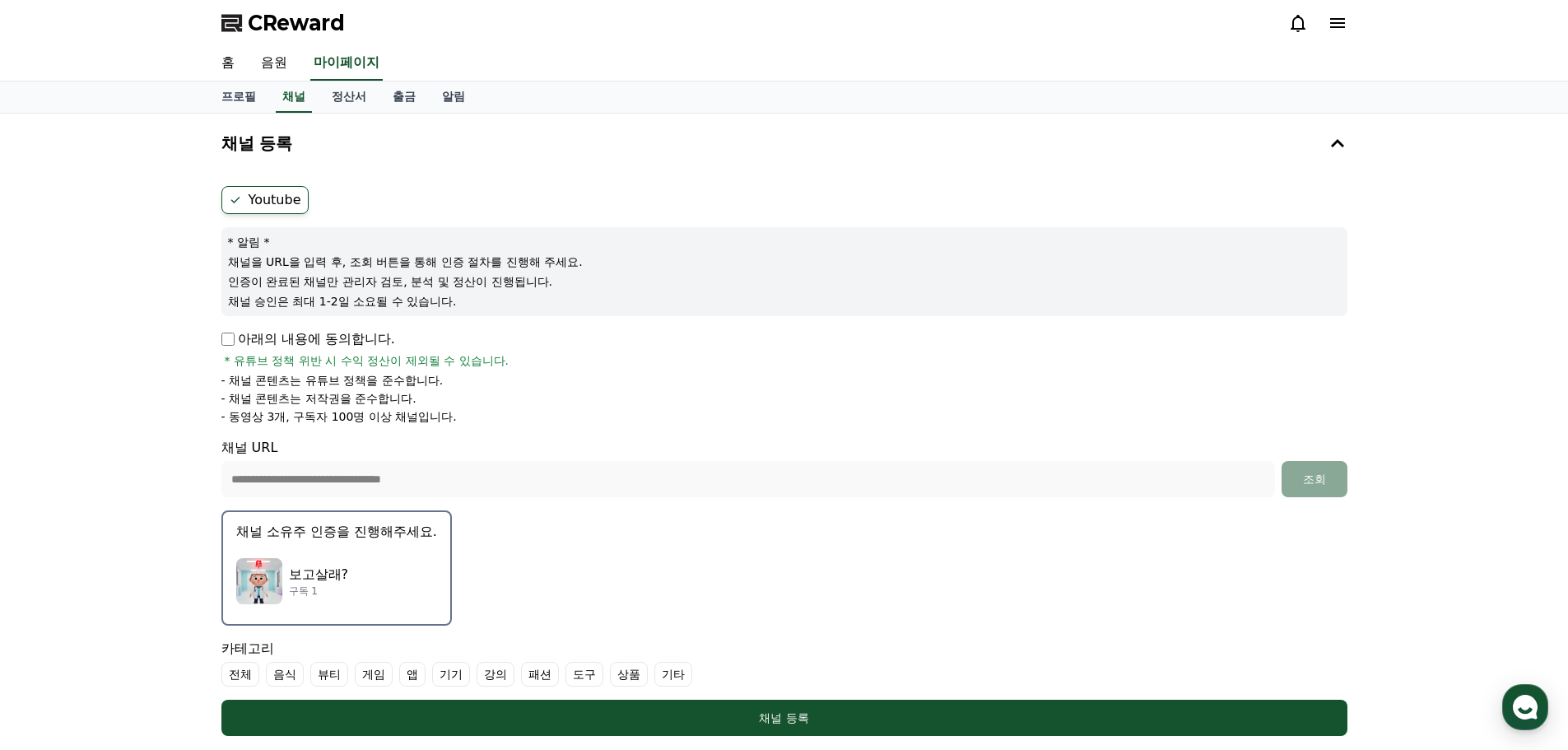
scroll to position [274, 0]
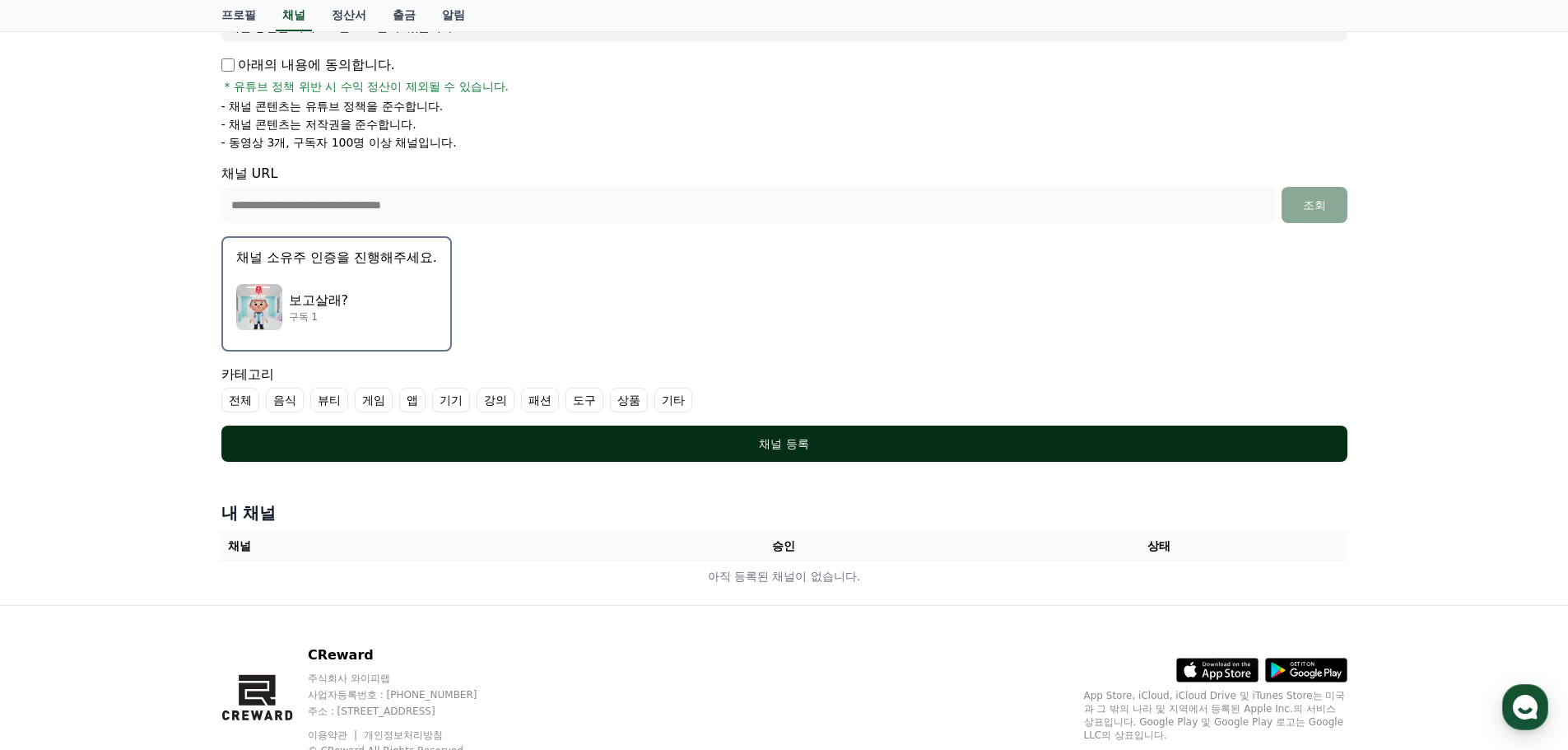
click at [818, 434] on button "채널 등록" at bounding box center [784, 444] width 1126 height 36
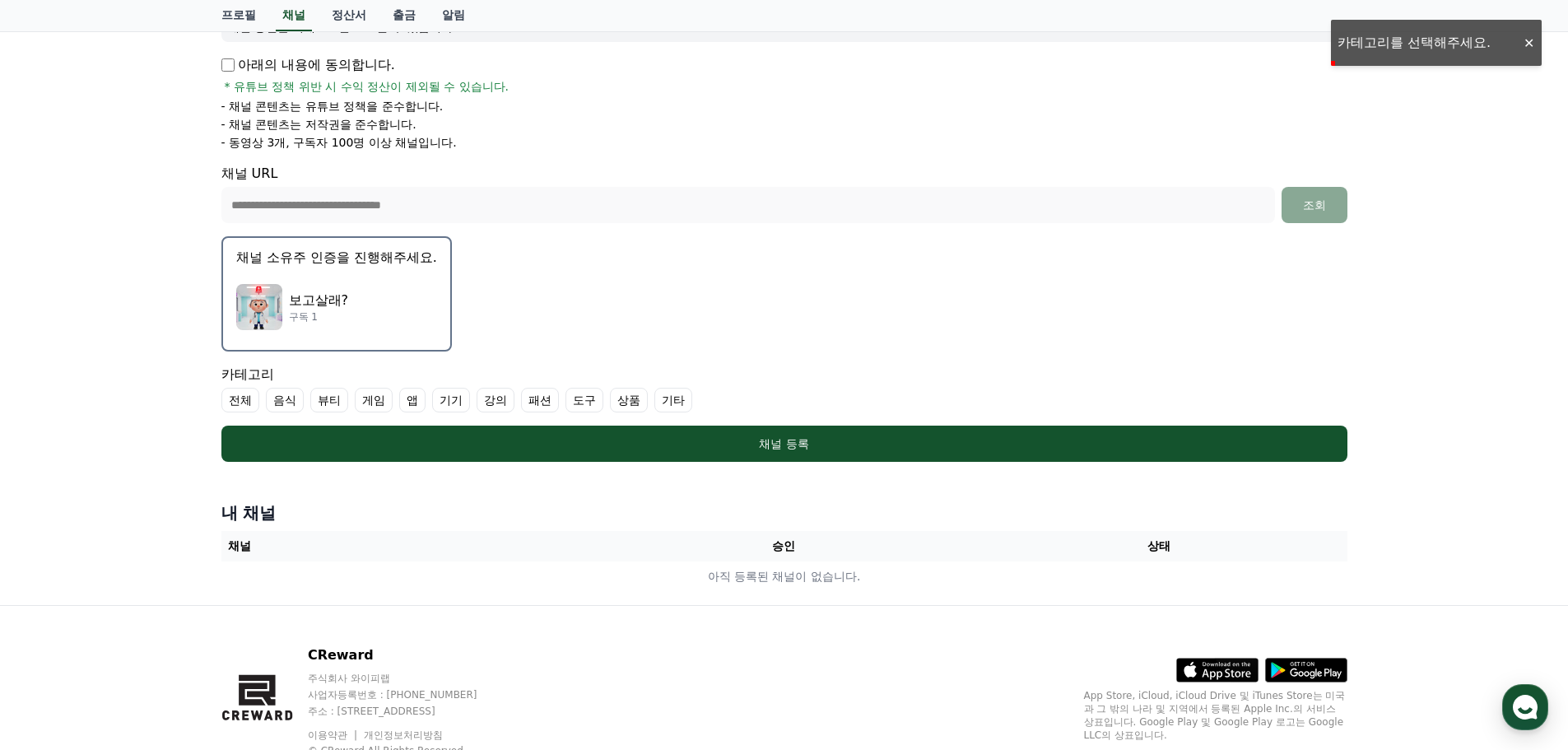
click at [243, 394] on label "전체" at bounding box center [240, 400] width 38 height 25
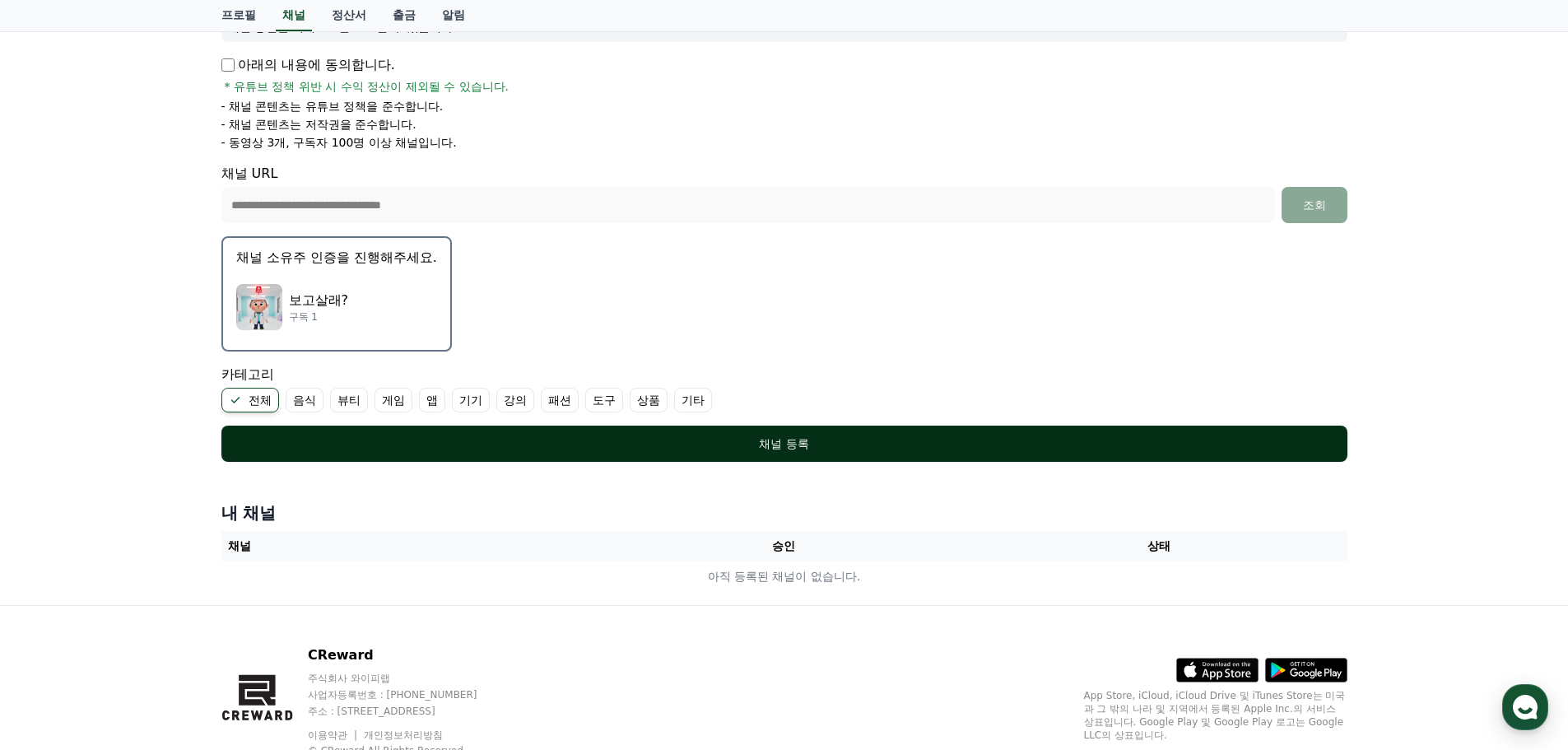
click at [670, 443] on div "채널 등록" at bounding box center [784, 444] width 1060 height 16
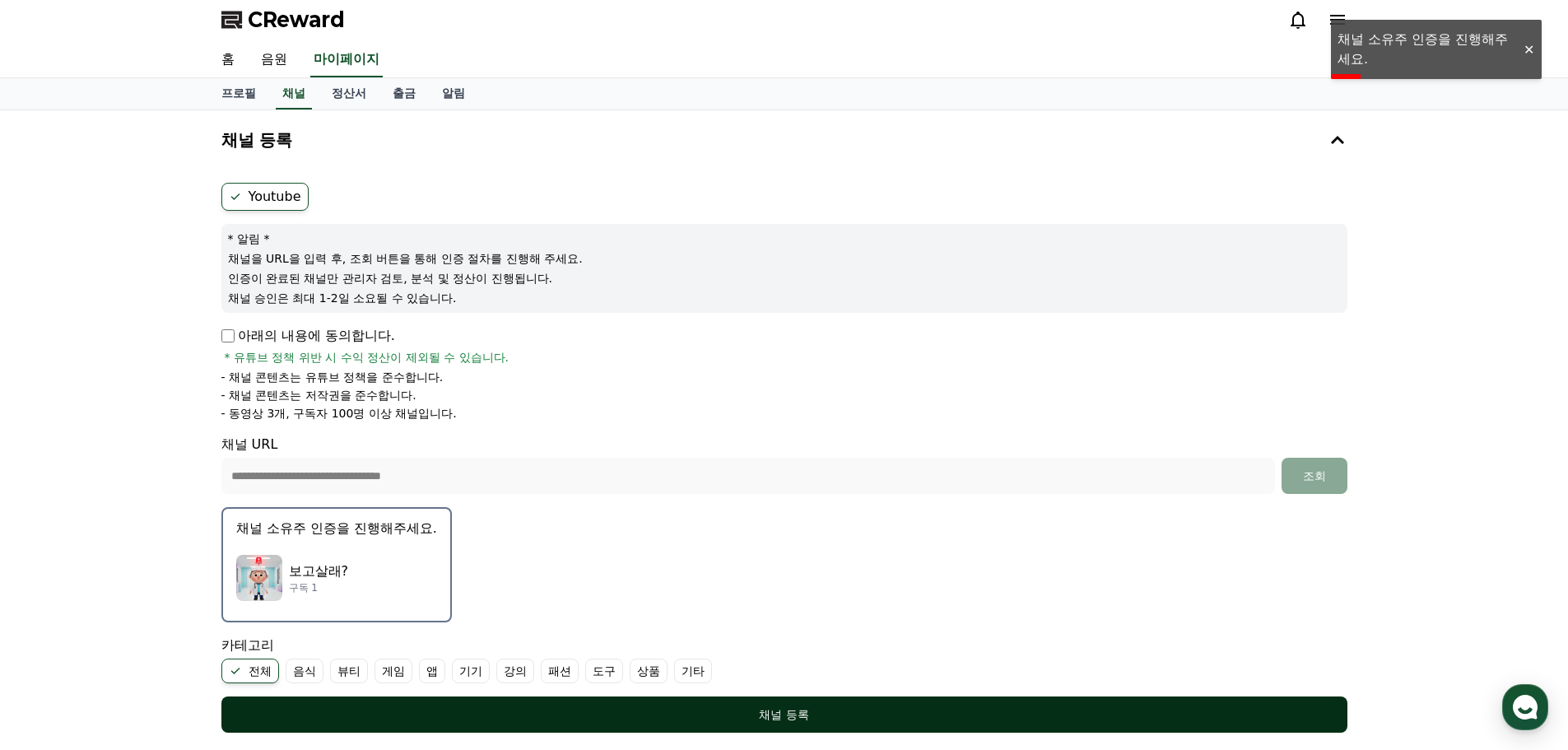
scroll to position [0, 0]
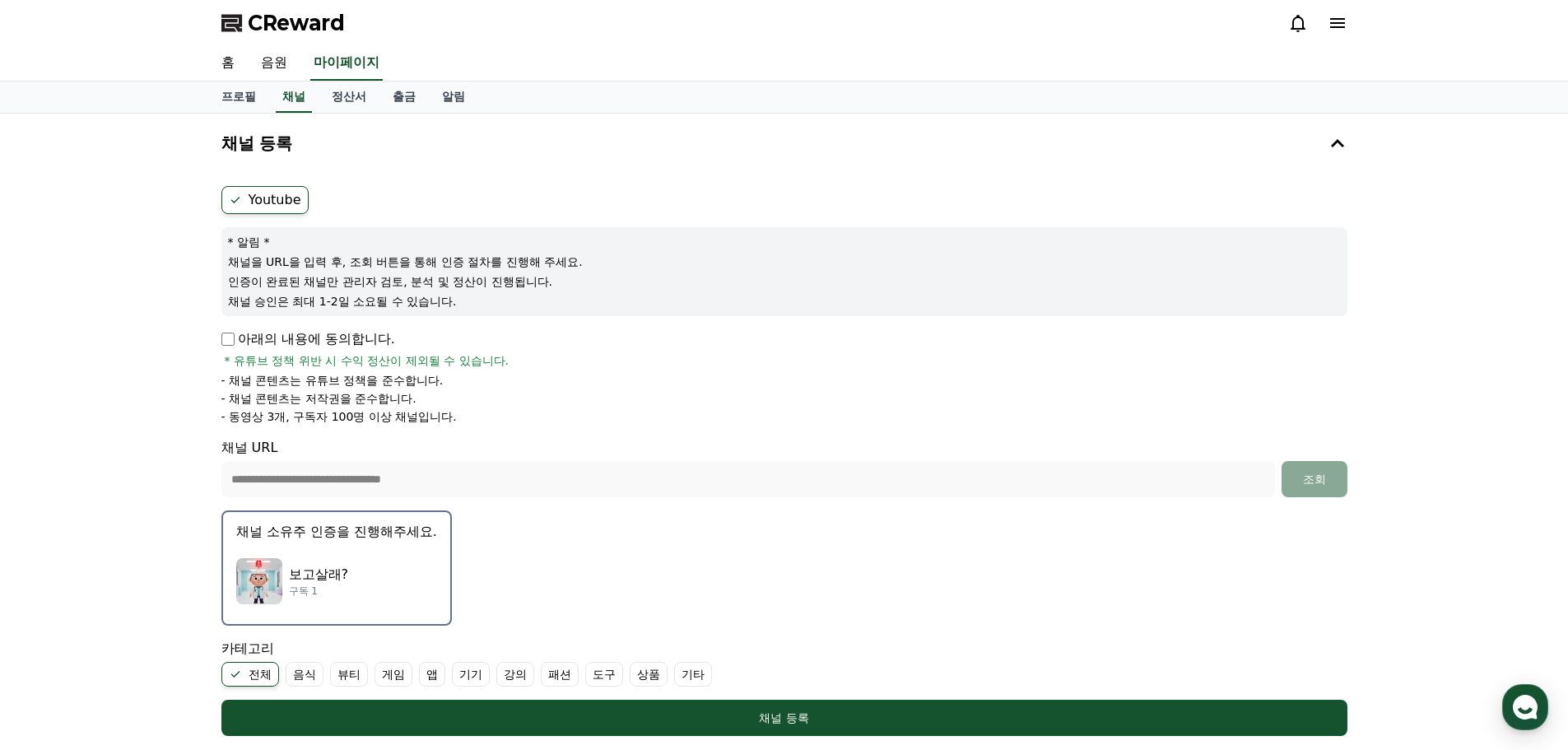
drag, startPoint x: 284, startPoint y: 262, endPoint x: 489, endPoint y: 263, distance: 205.0
click at [489, 263] on p "채널을 URL을 입력 후, 조회 버튼을 통해 인증 절차를 진행해 주세요." at bounding box center [784, 262] width 1113 height 16
click at [433, 271] on div "* 알림 * 채널을 URL을 입력 후, 조회 버튼을 통해 인증 절차를 진행해 주세요. 인증이 완료된 채널만 관리자 검토, 분석 및 정산이 진행…" at bounding box center [784, 272] width 1126 height 89
click at [337, 569] on p "보고살래?" at bounding box center [319, 575] width 60 height 20
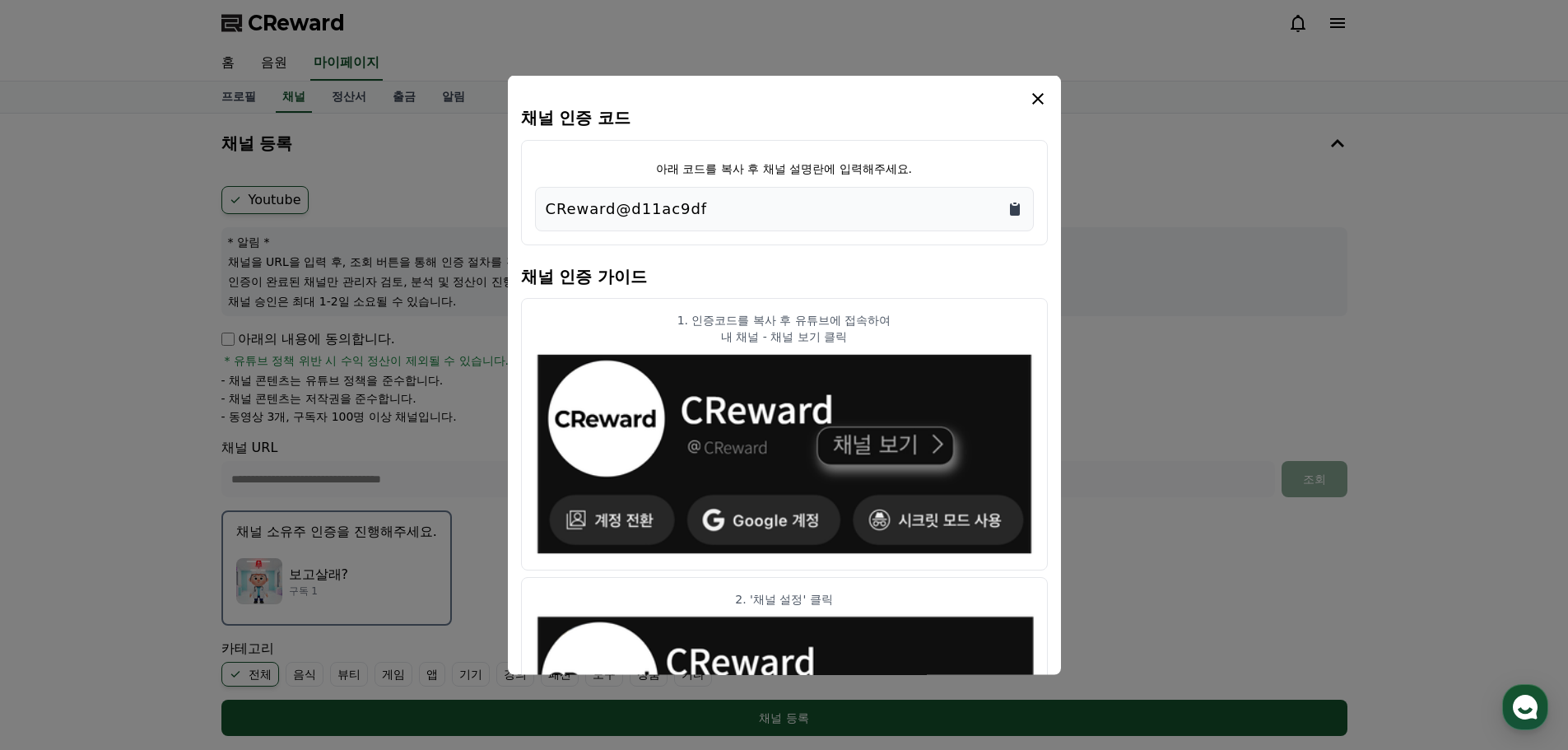
click at [1007, 207] on icon "Copy to clipboard" at bounding box center [1015, 208] width 16 height 16
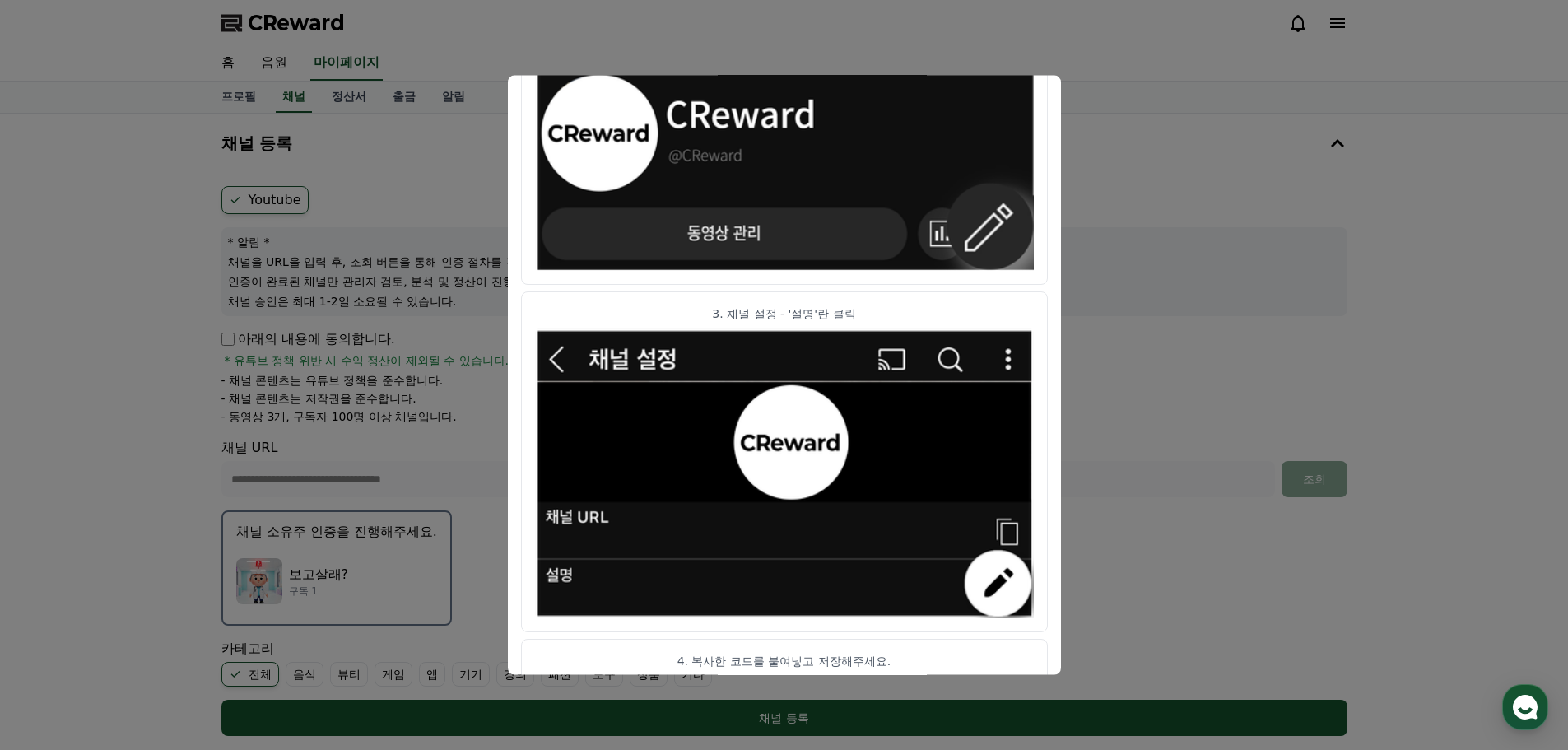
scroll to position [820, 0]
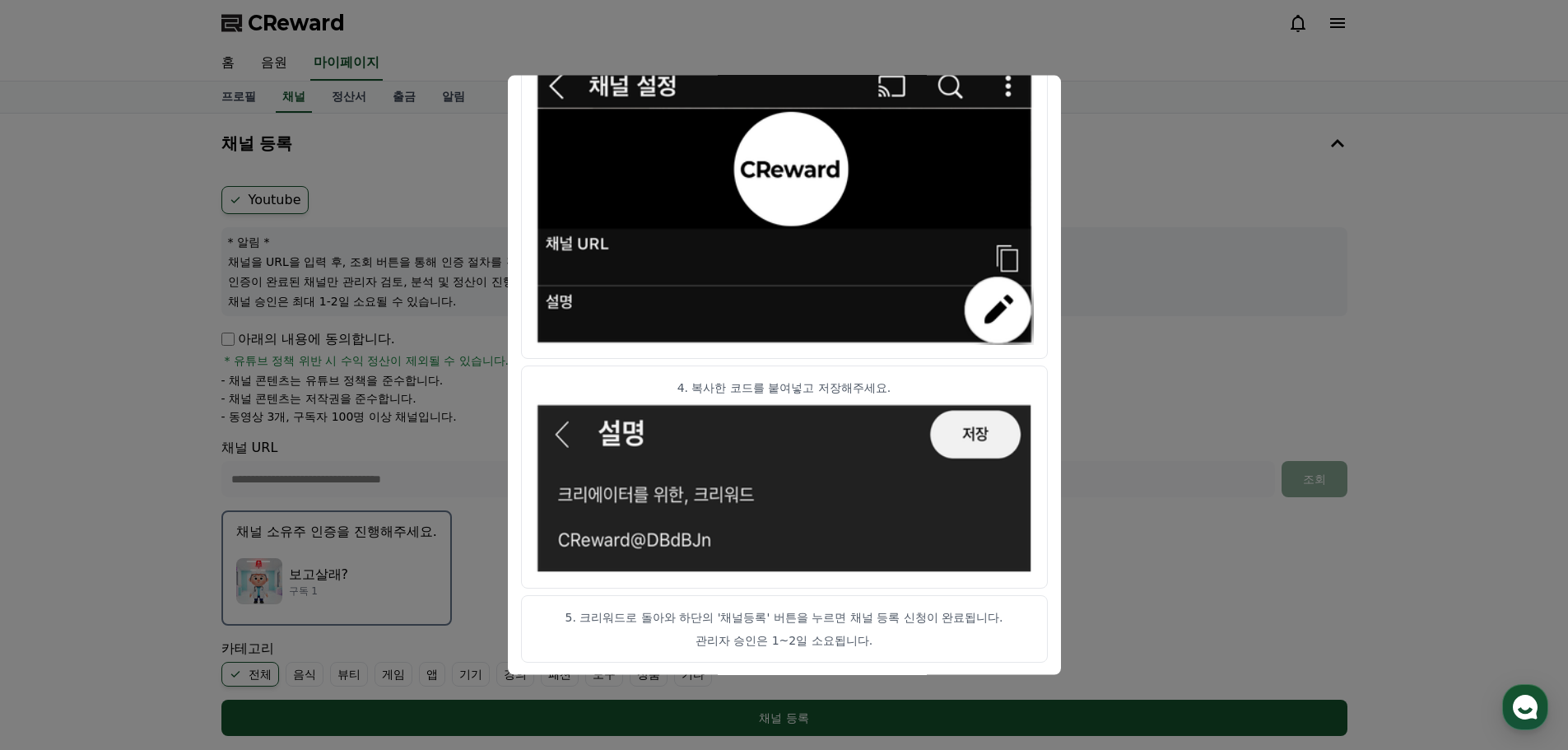
click at [1225, 268] on button "close modal" at bounding box center [784, 375] width 1568 height 750
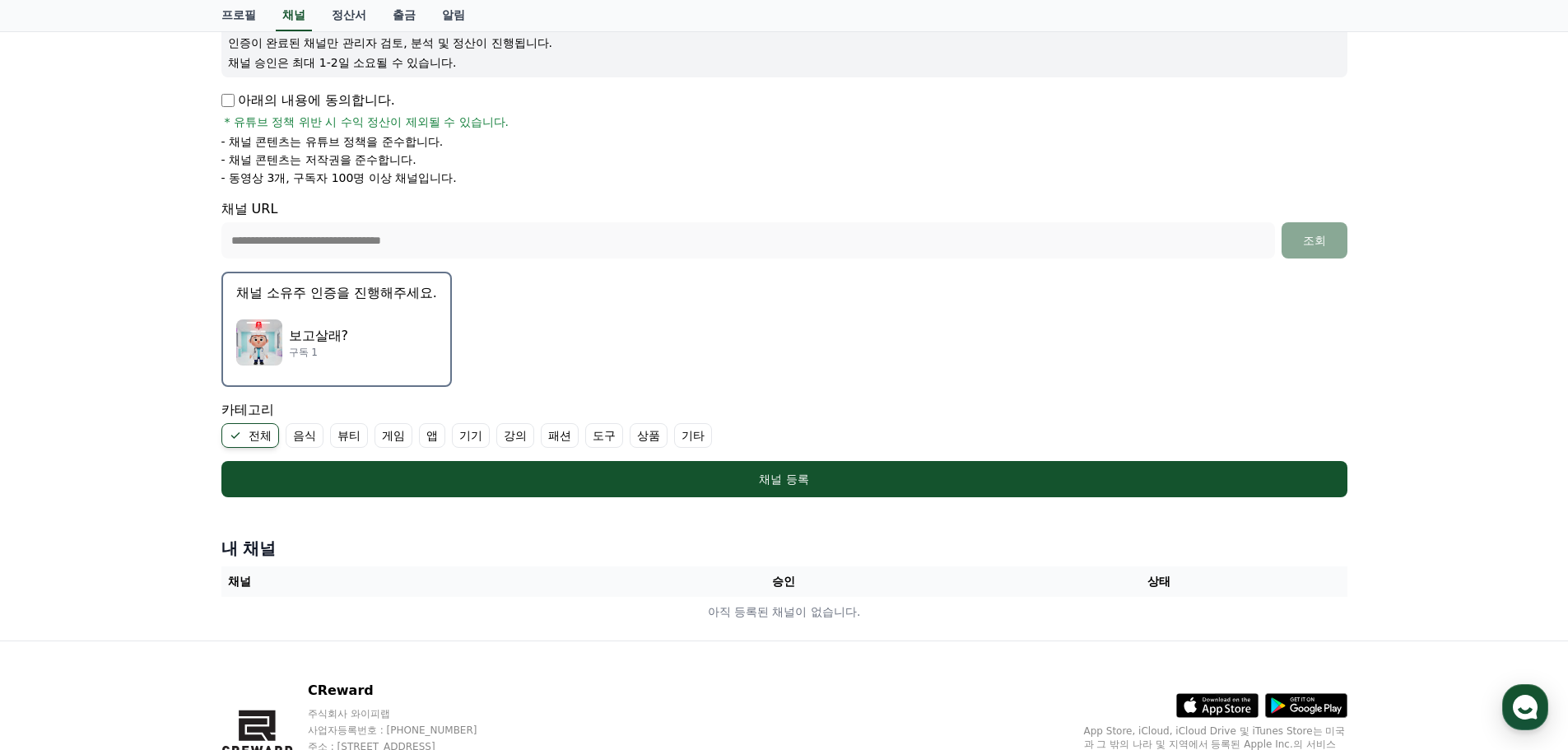
scroll to position [274, 0]
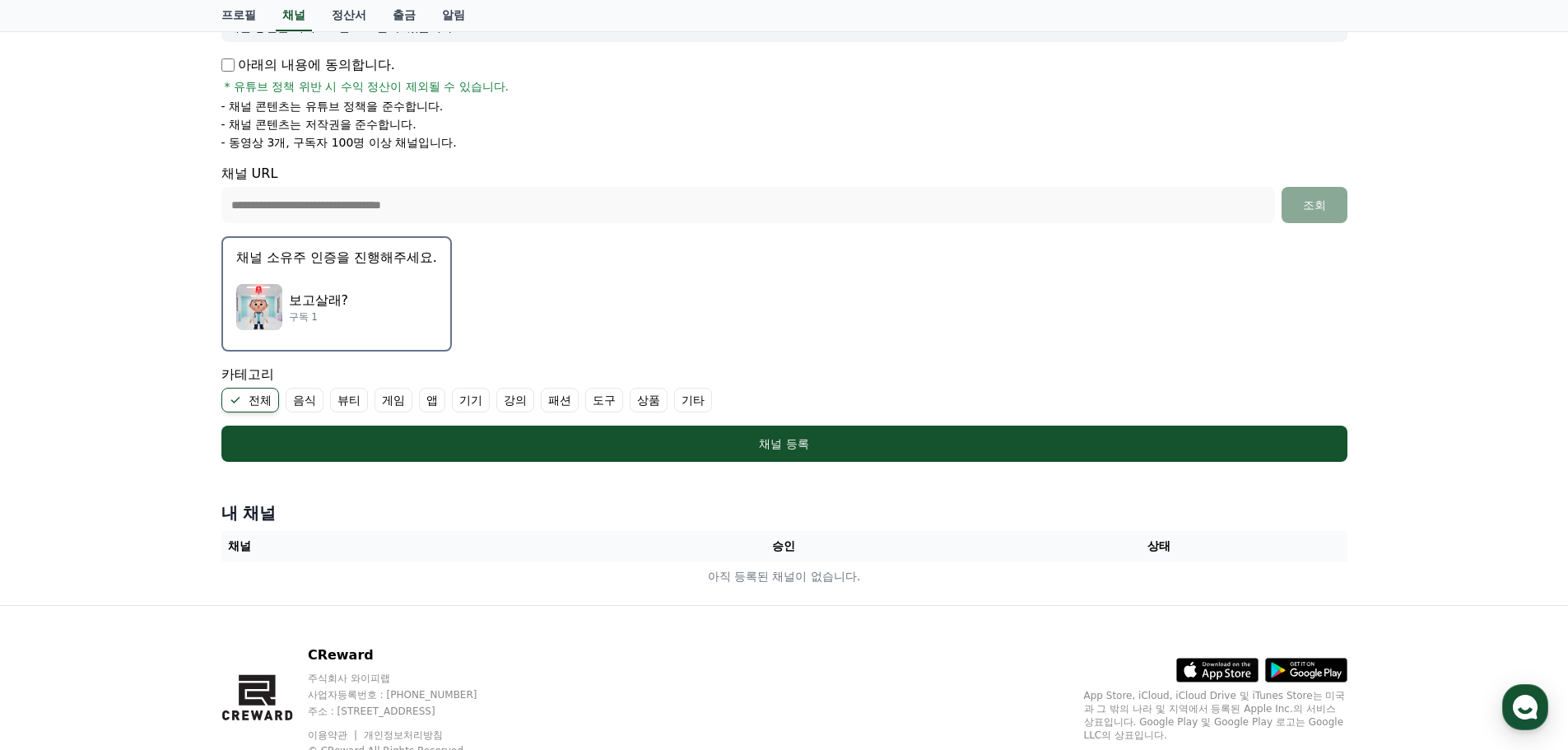
click at [370, 298] on div "보고살래? 구독 1" at bounding box center [337, 307] width 201 height 66
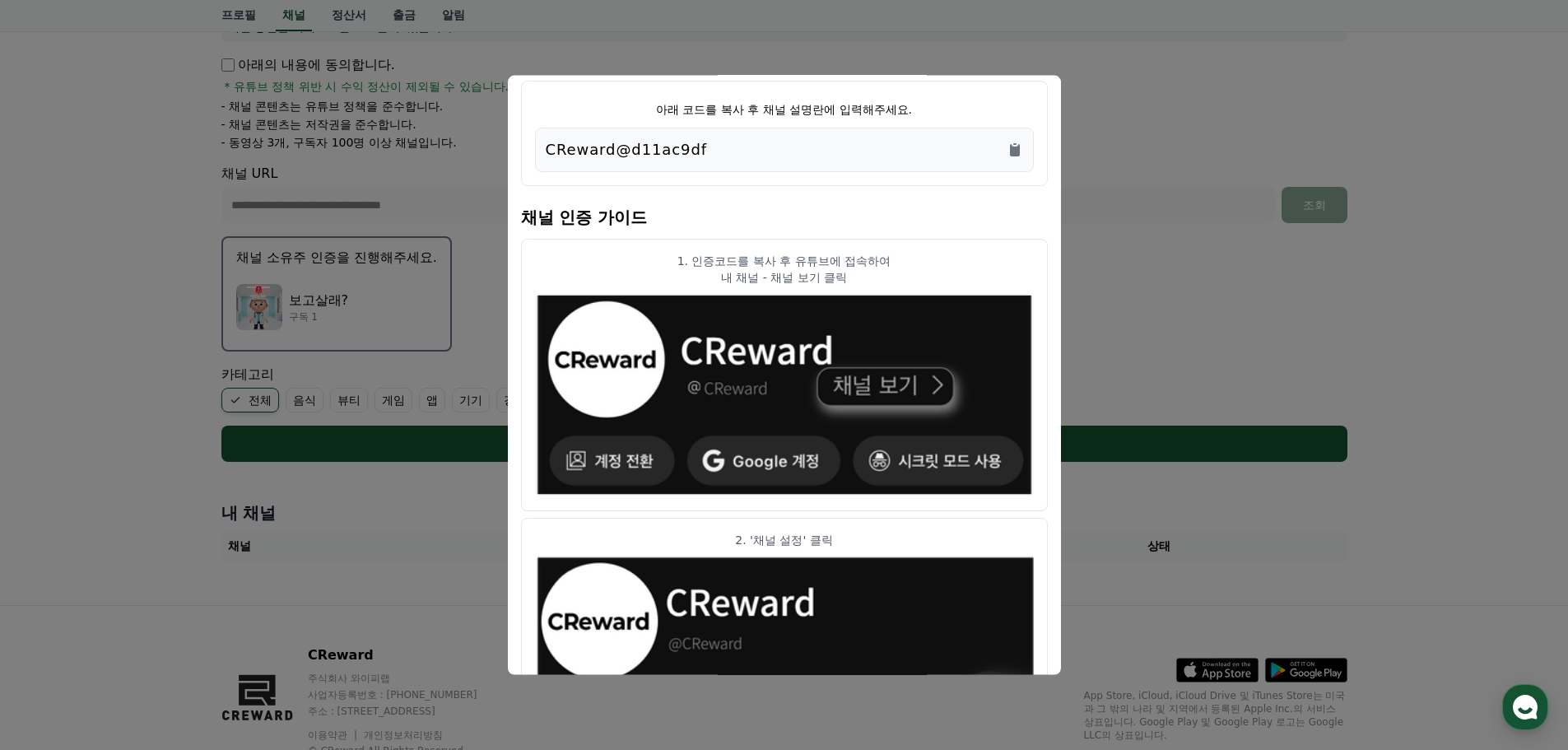
scroll to position [0, 0]
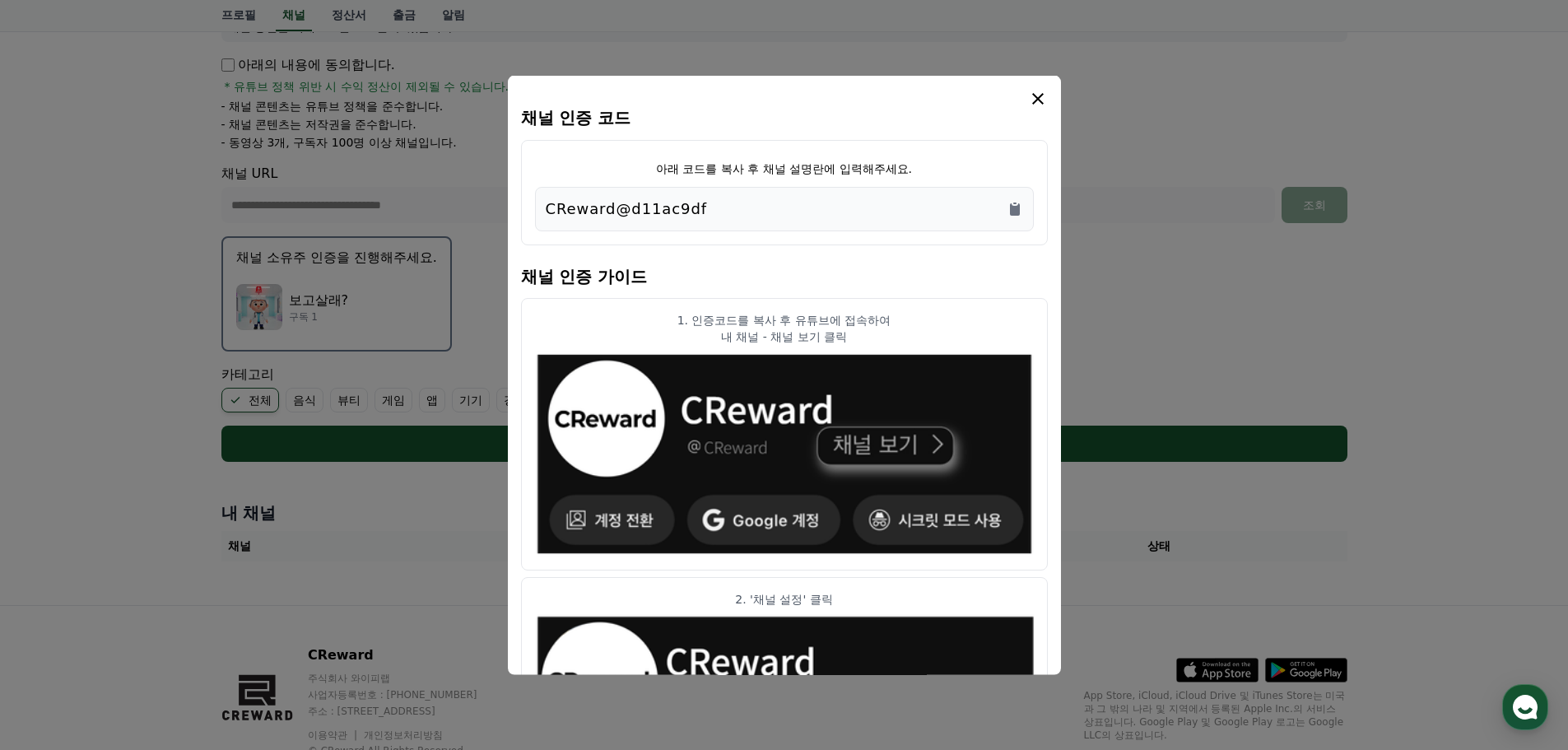
click at [1045, 92] on icon "modal" at bounding box center [1038, 98] width 20 height 20
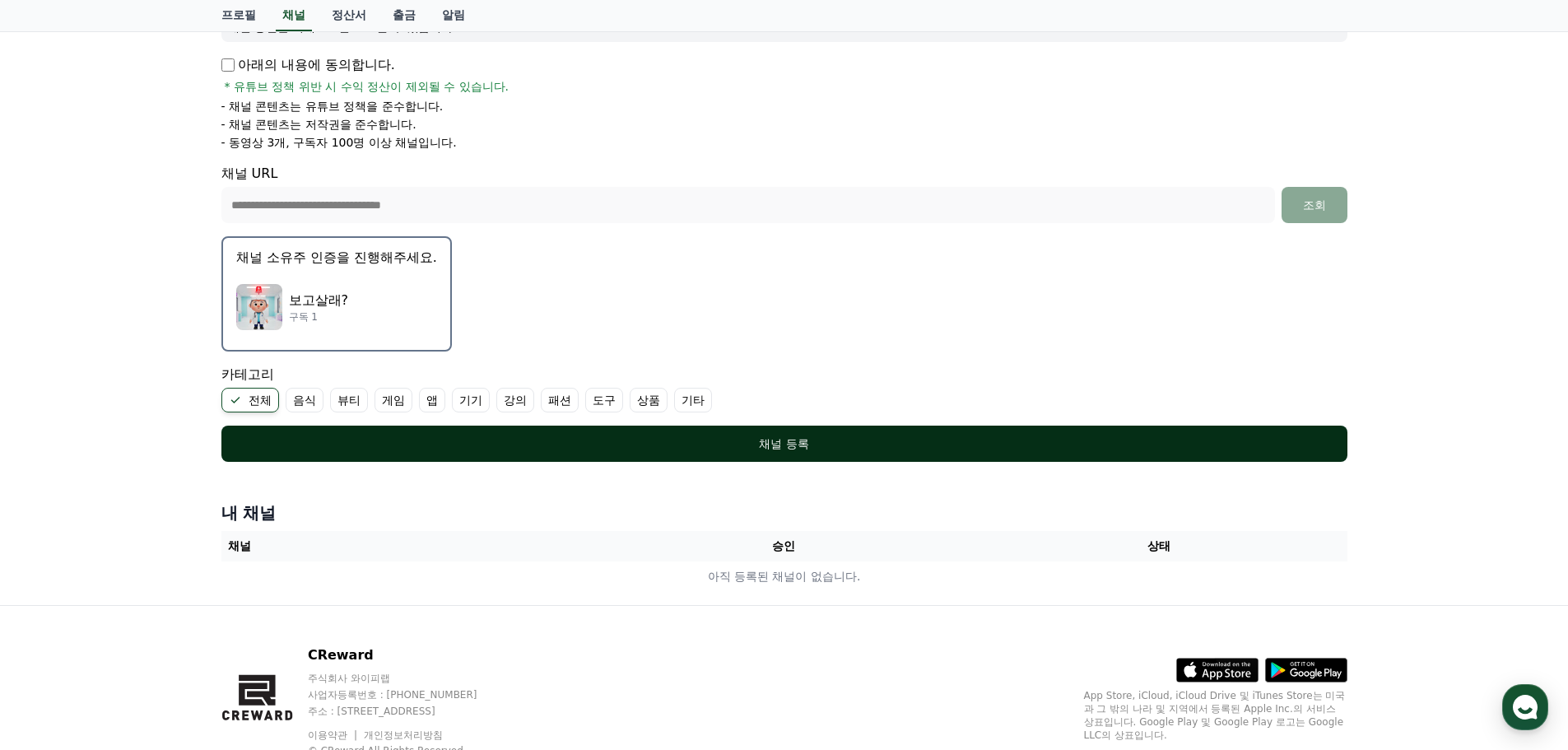
click at [853, 441] on div "채널 등록" at bounding box center [784, 444] width 1060 height 16
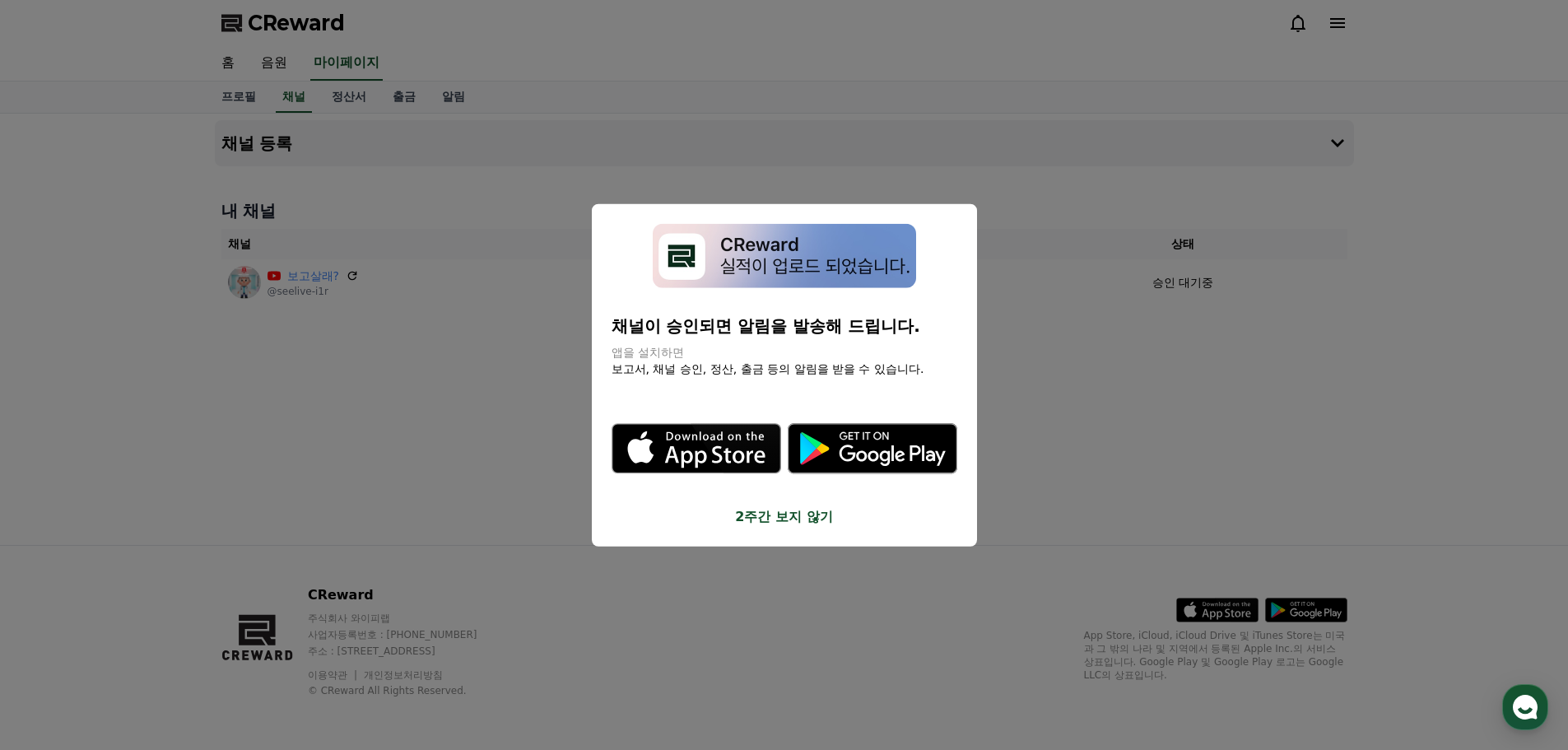
drag, startPoint x: 645, startPoint y: 331, endPoint x: 712, endPoint y: 361, distance: 73.4
click at [712, 361] on div "채널이 승인되면 알림을 발송해 드립니다. 앱을 설치하면 보고서, 채널 승인, 정산, 출금 등의 알림을 받을 수 있습니다." at bounding box center [785, 346] width 346 height 63
click at [712, 361] on p "보고서, 채널 승인, 정산, 출금 등의 알림을 받을 수 있습니다." at bounding box center [785, 369] width 346 height 16
click at [782, 509] on button "2주간 보지 않기" at bounding box center [785, 517] width 346 height 20
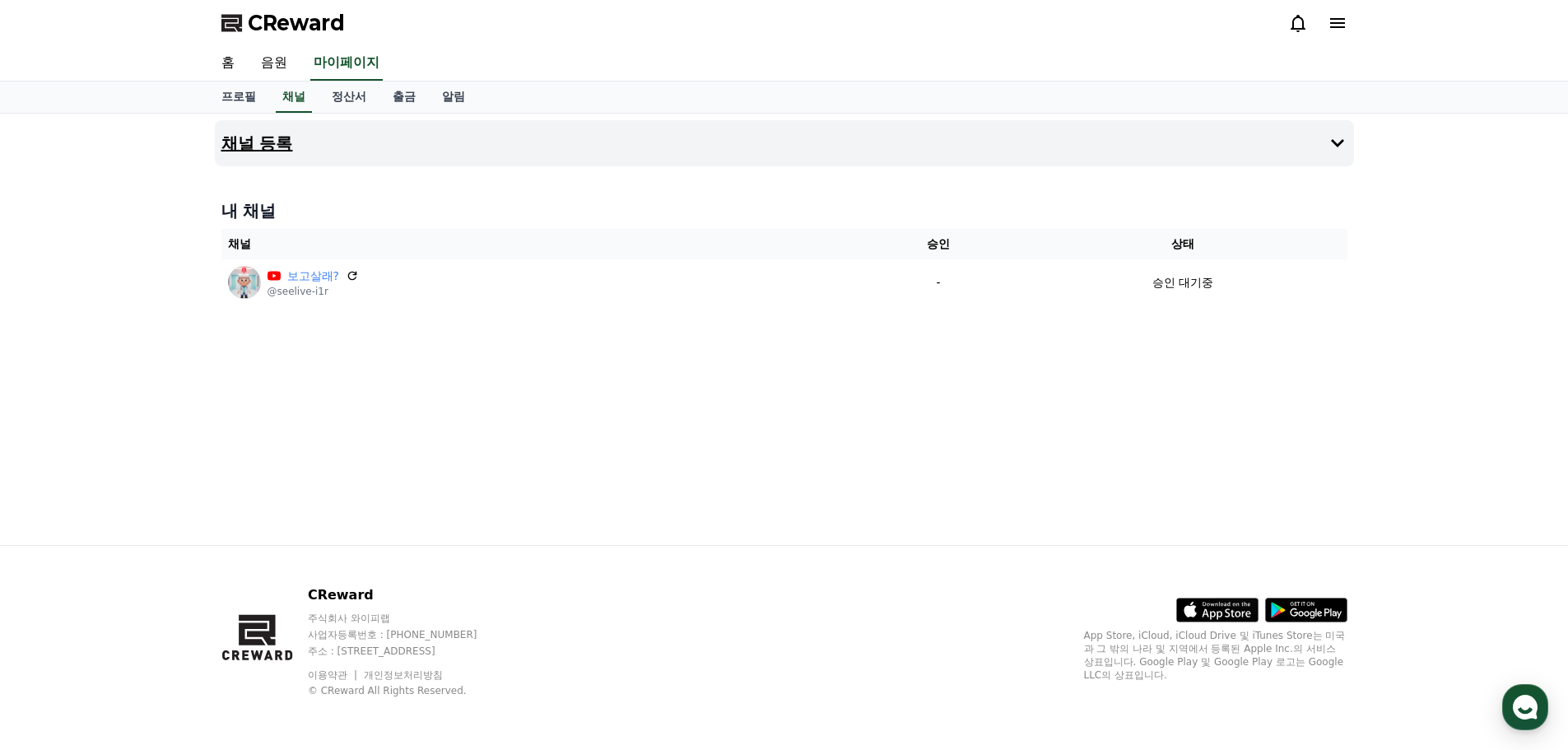
click at [276, 152] on h4 "채널 등록" at bounding box center [257, 143] width 72 height 18
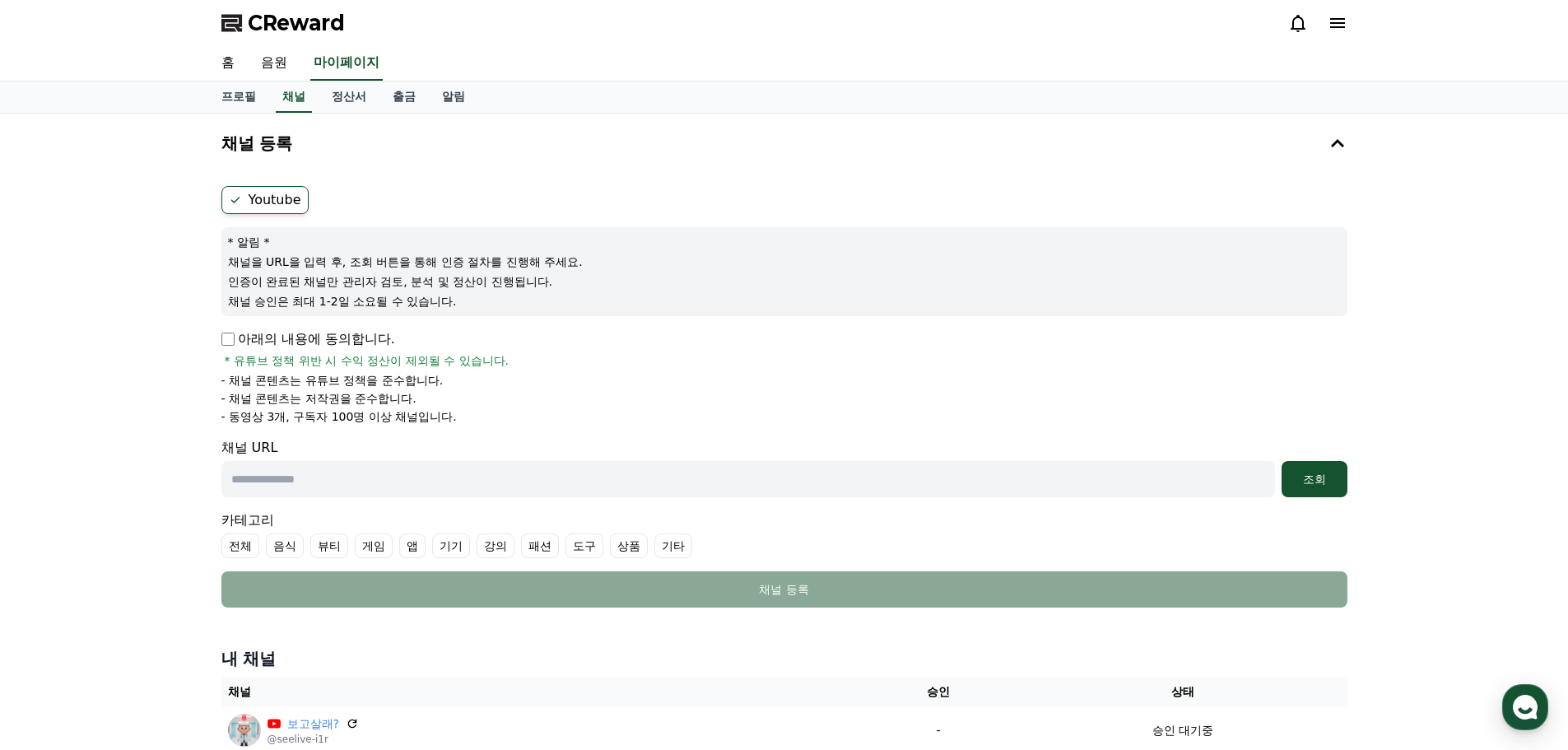
click at [329, 482] on input "text" at bounding box center [748, 479] width 1053 height 36
paste input "**********"
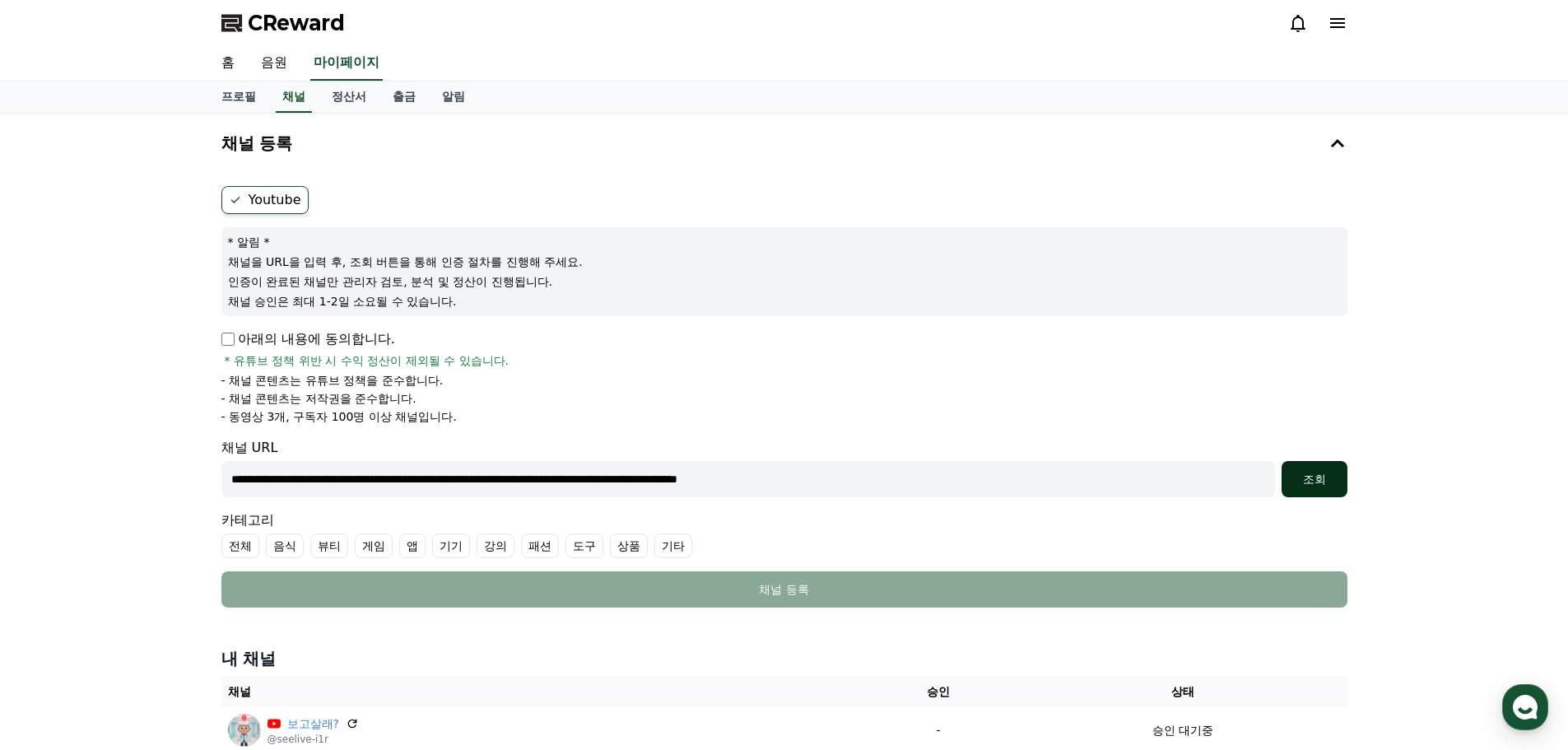
type input "**********"
click at [1303, 482] on div "조회" at bounding box center [1314, 479] width 53 height 16
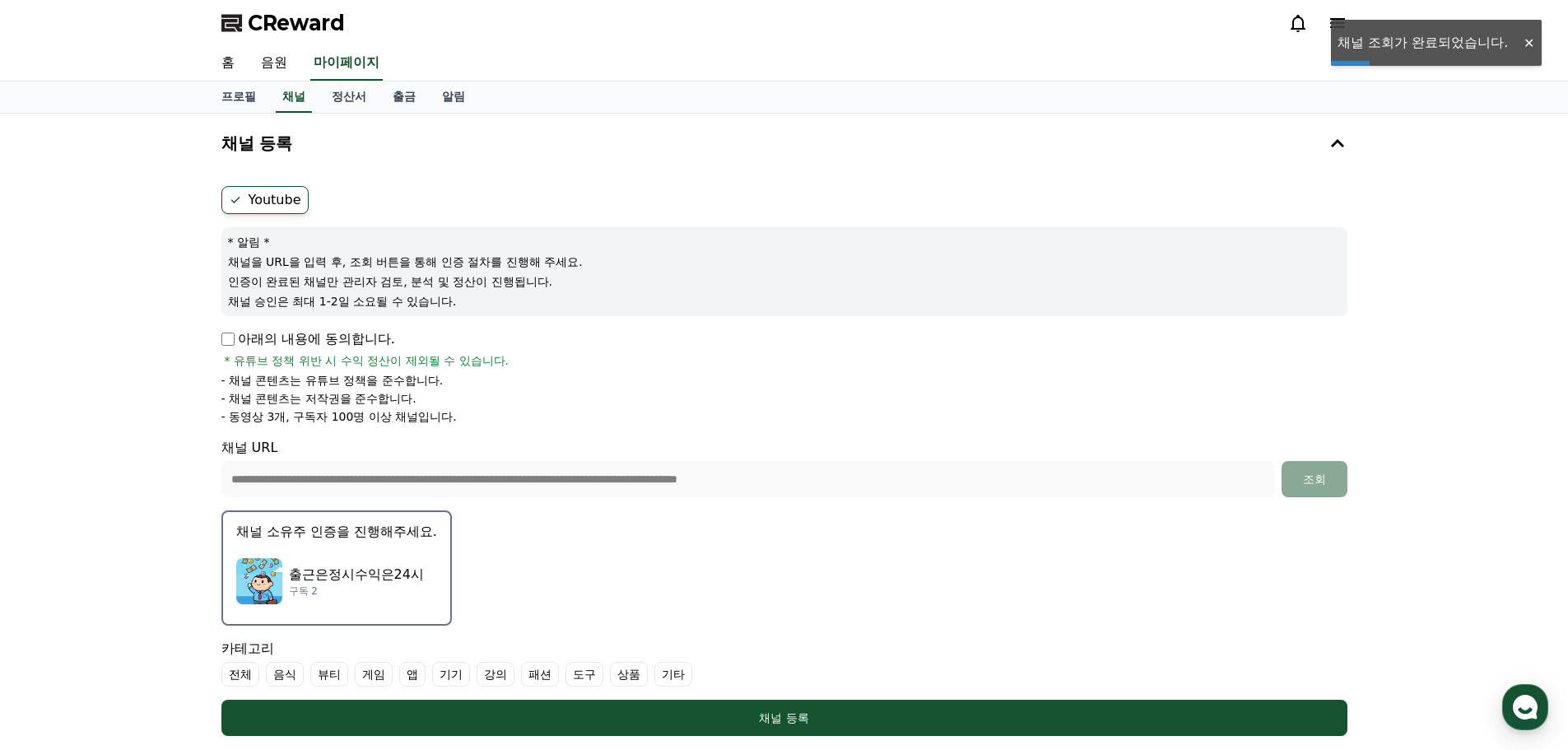
click at [345, 571] on p "출근은정시수익은24시" at bounding box center [357, 575] width 135 height 20
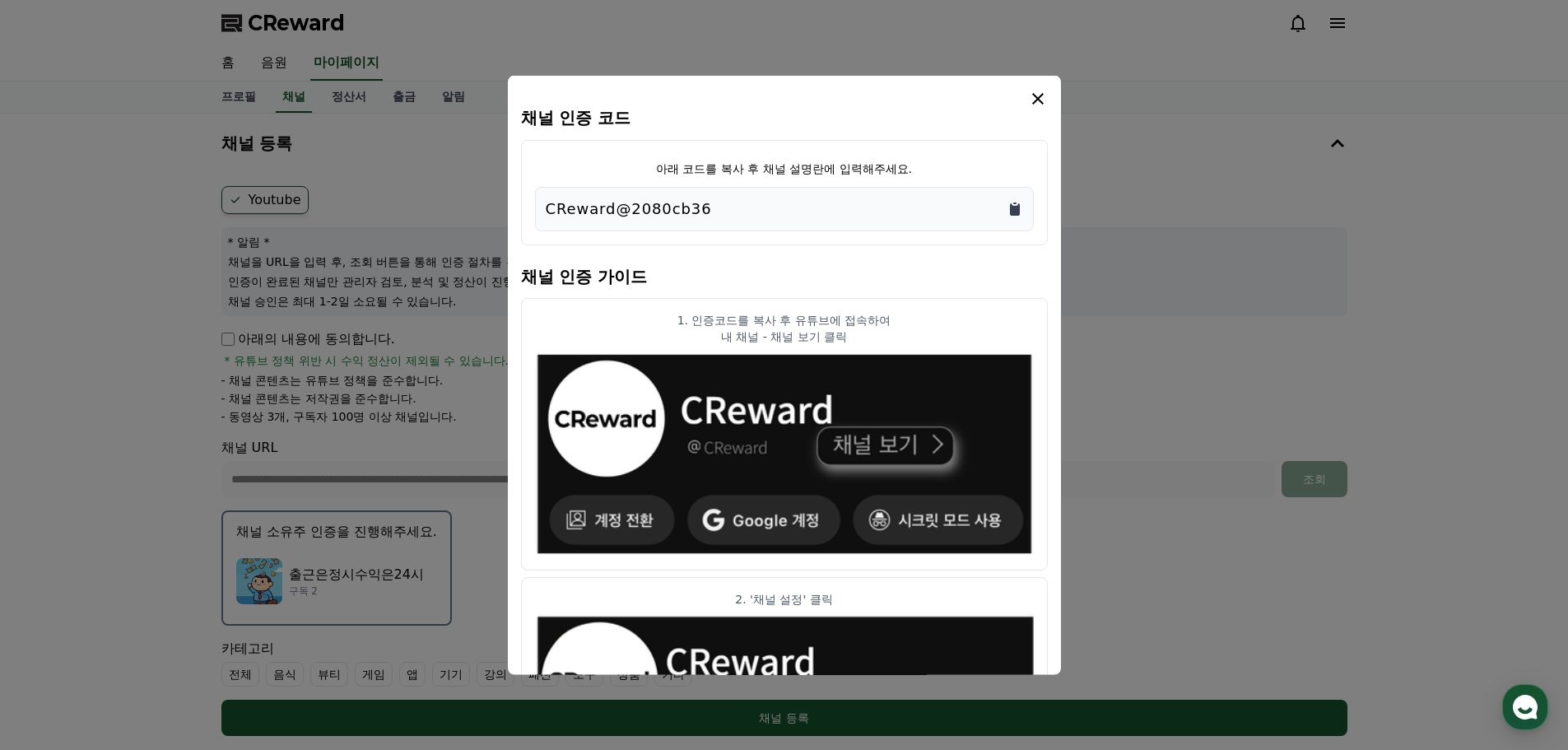
click at [1010, 203] on icon "Copy to clipboard" at bounding box center [1015, 208] width 16 height 16
click at [1039, 95] on icon "modal" at bounding box center [1038, 98] width 20 height 20
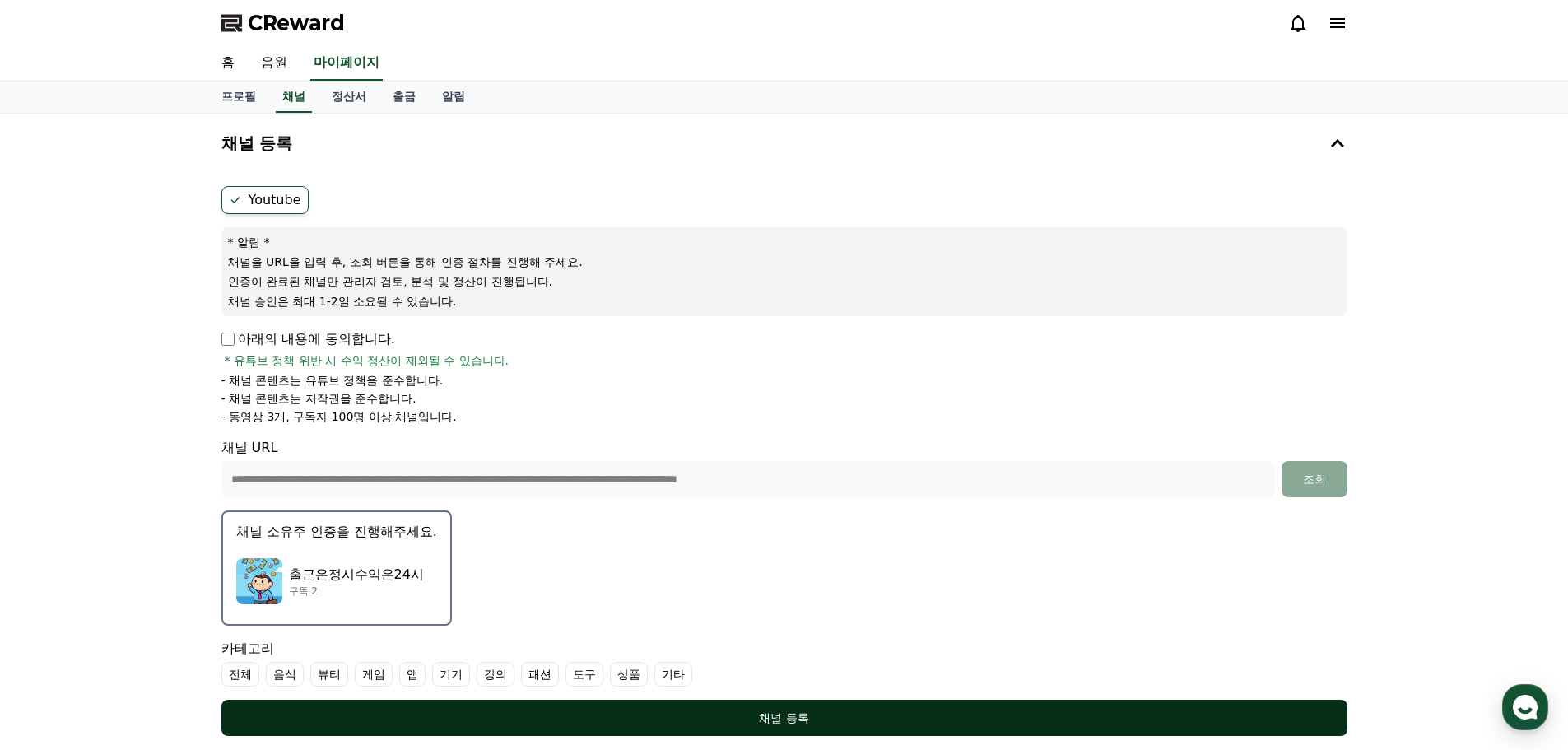
click at [795, 720] on div "채널 등록" at bounding box center [784, 718] width 1060 height 16
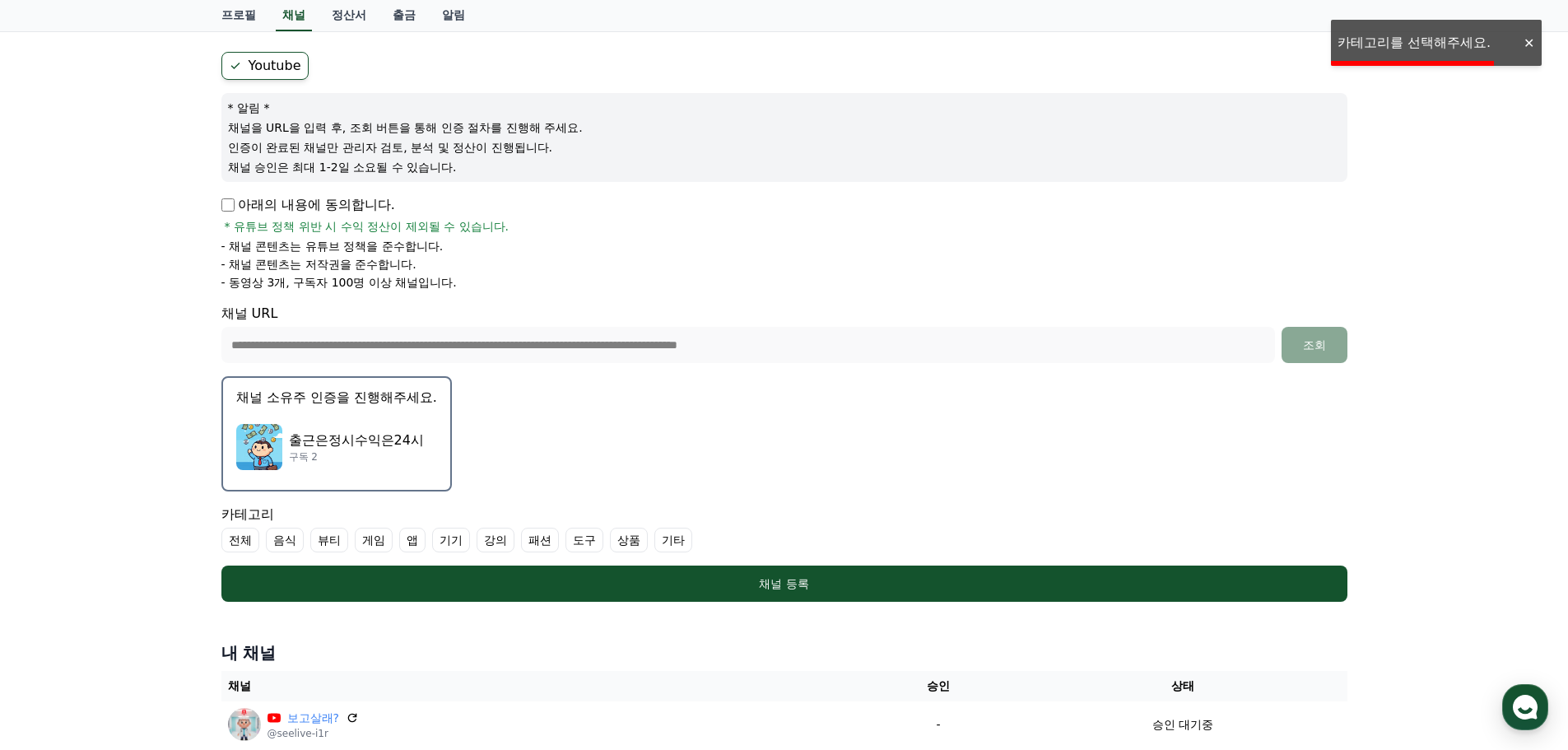
scroll to position [137, 0]
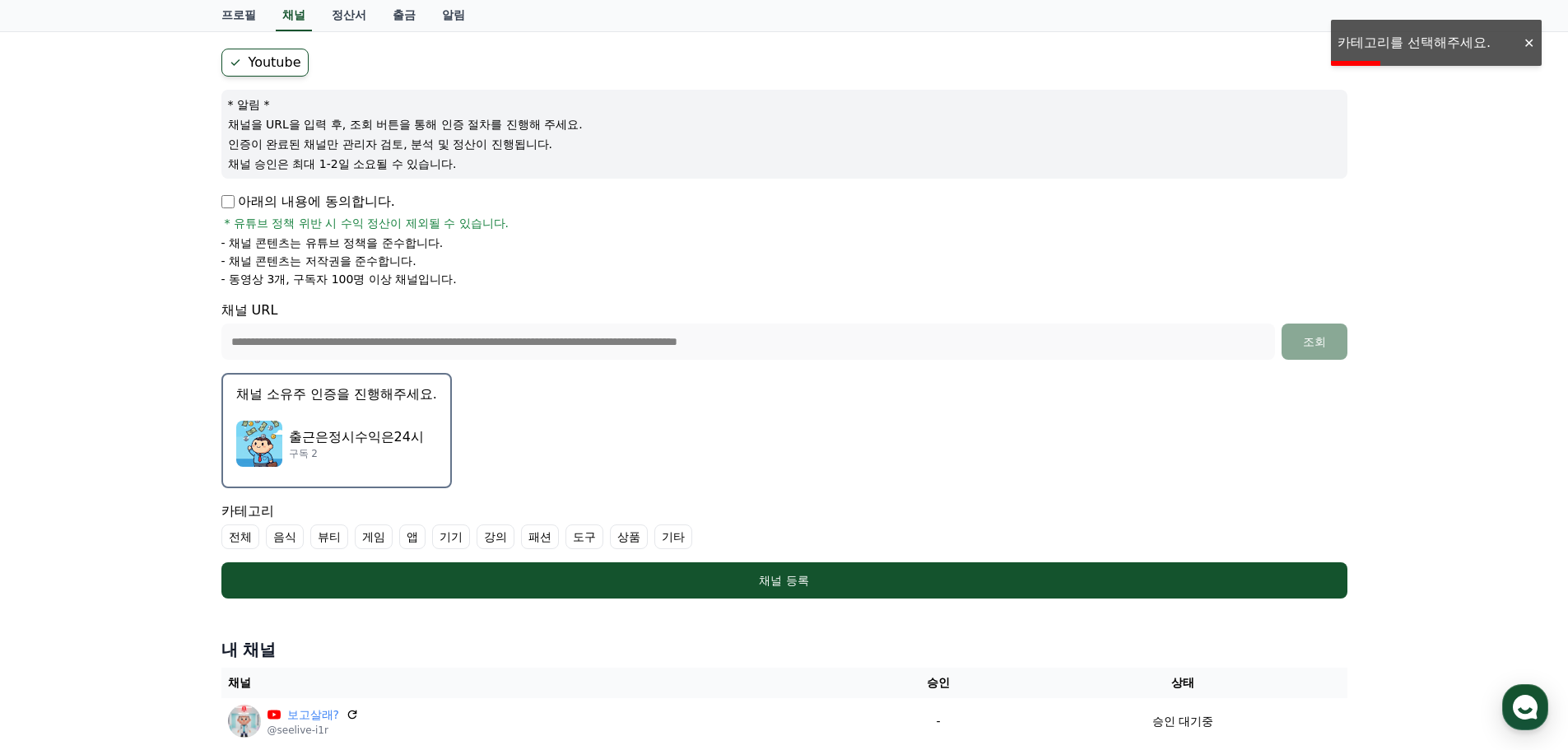
click at [244, 542] on label "전체" at bounding box center [240, 537] width 38 height 25
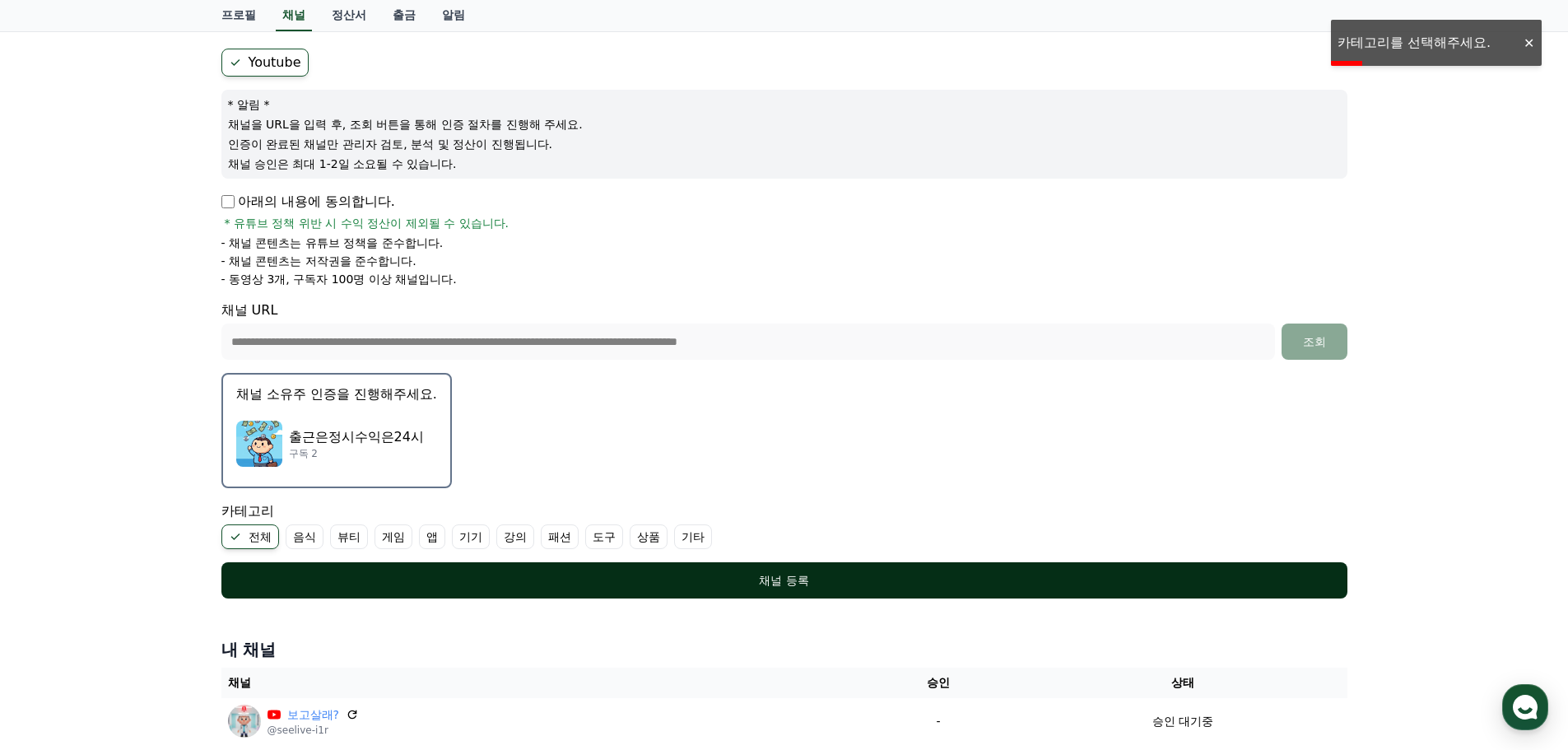
click at [400, 565] on button "채널 등록" at bounding box center [784, 580] width 1126 height 36
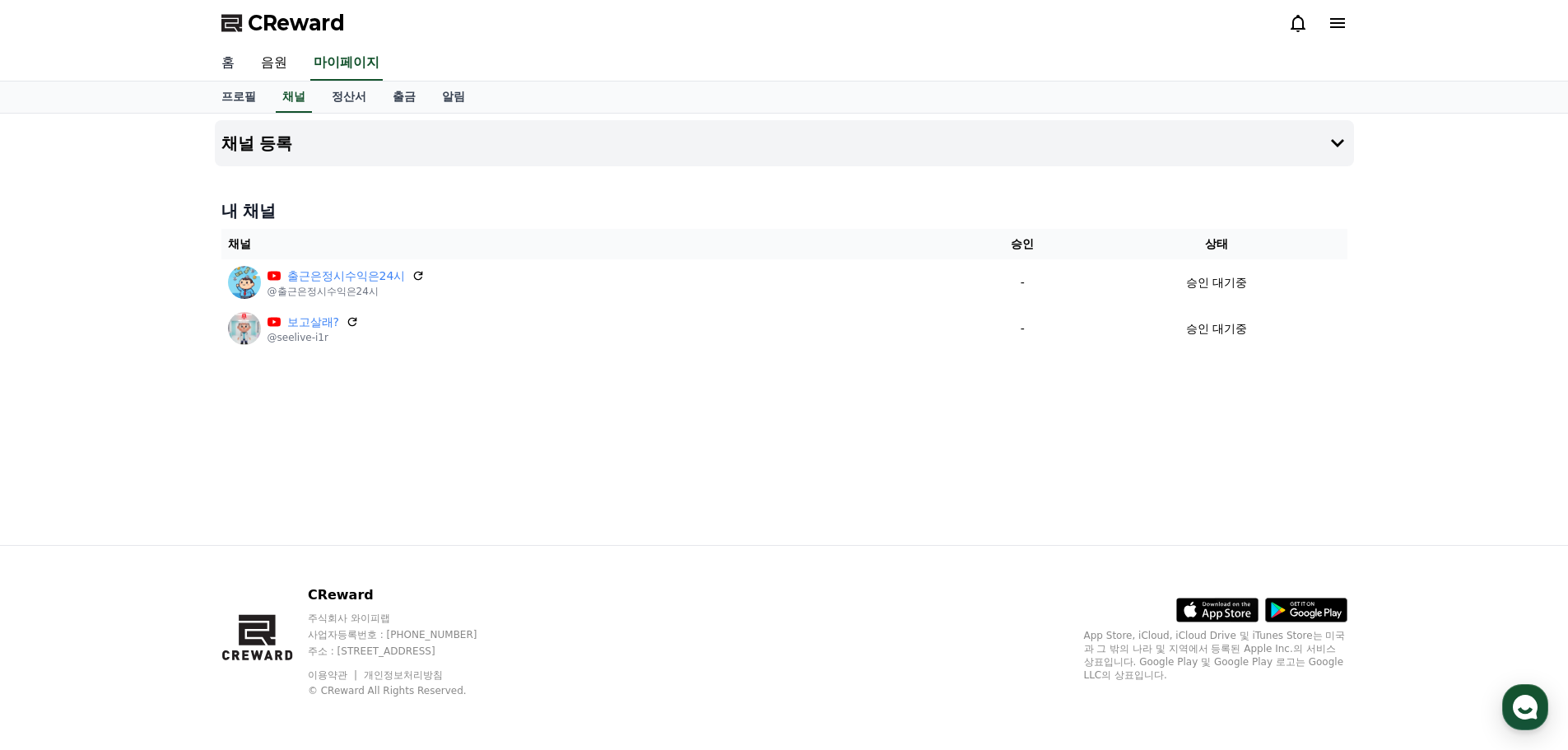
click at [241, 63] on link "홈" at bounding box center [228, 63] width 40 height 35
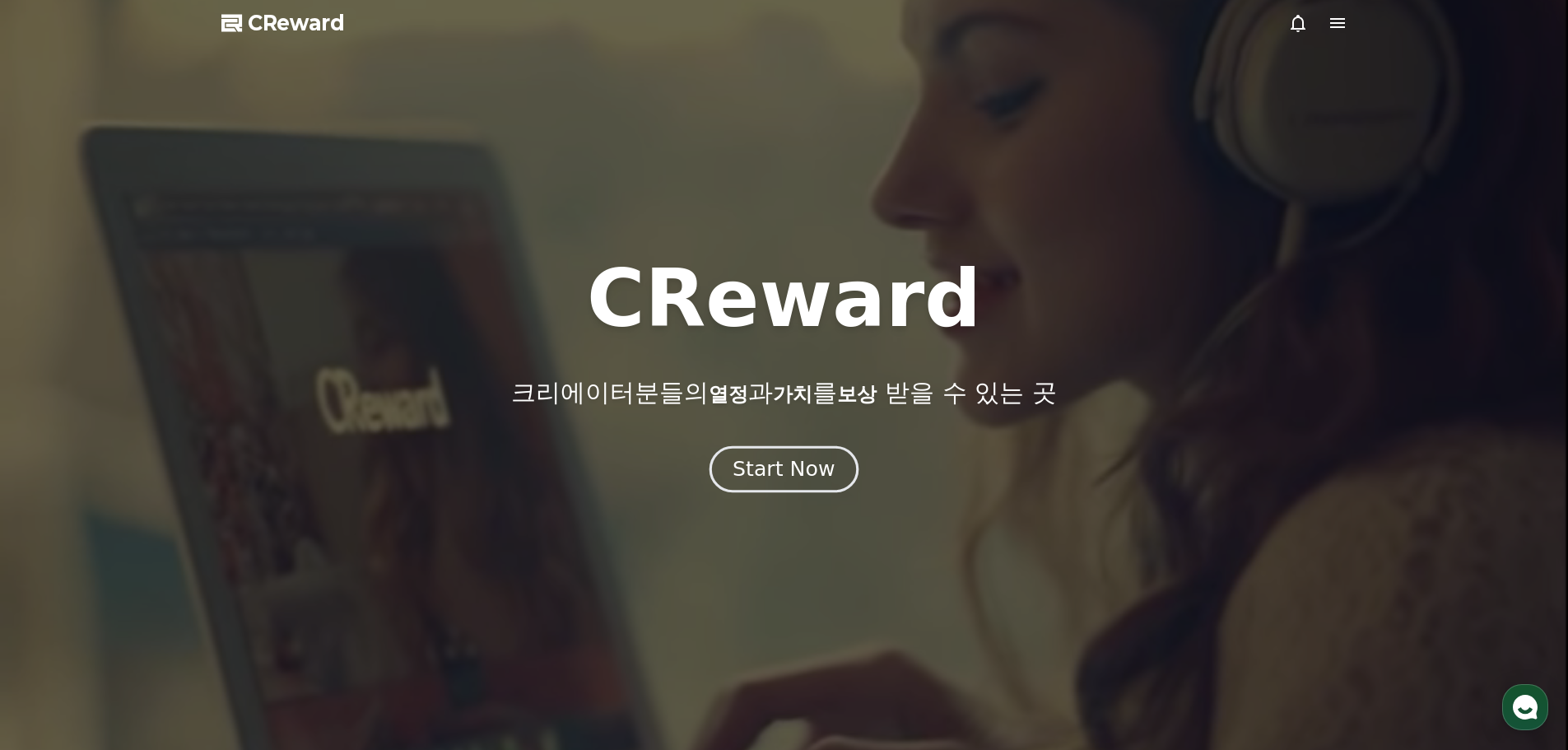
click at [780, 467] on div "Start Now" at bounding box center [784, 469] width 102 height 28
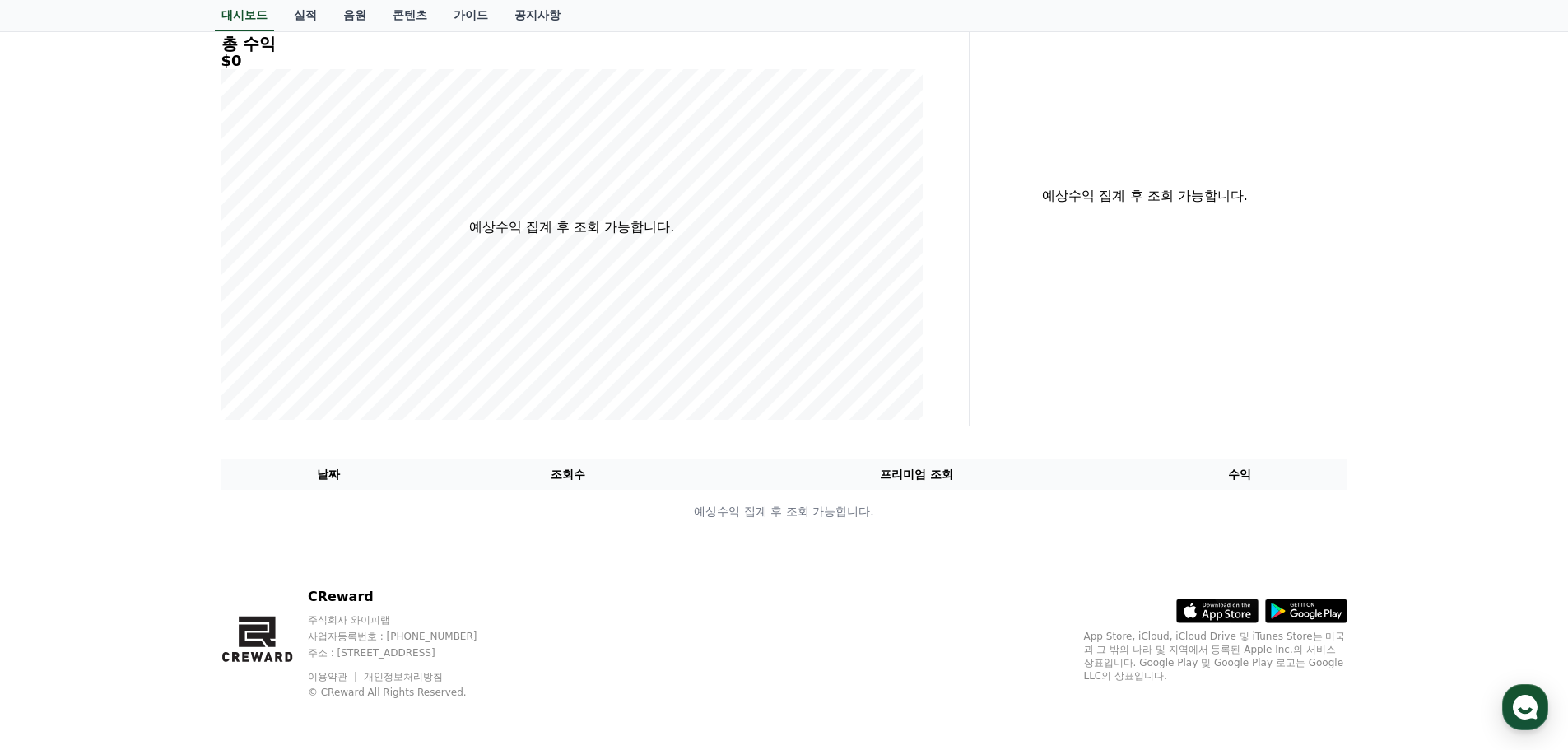
scroll to position [232, 0]
